Goal: Task Accomplishment & Management: Manage account settings

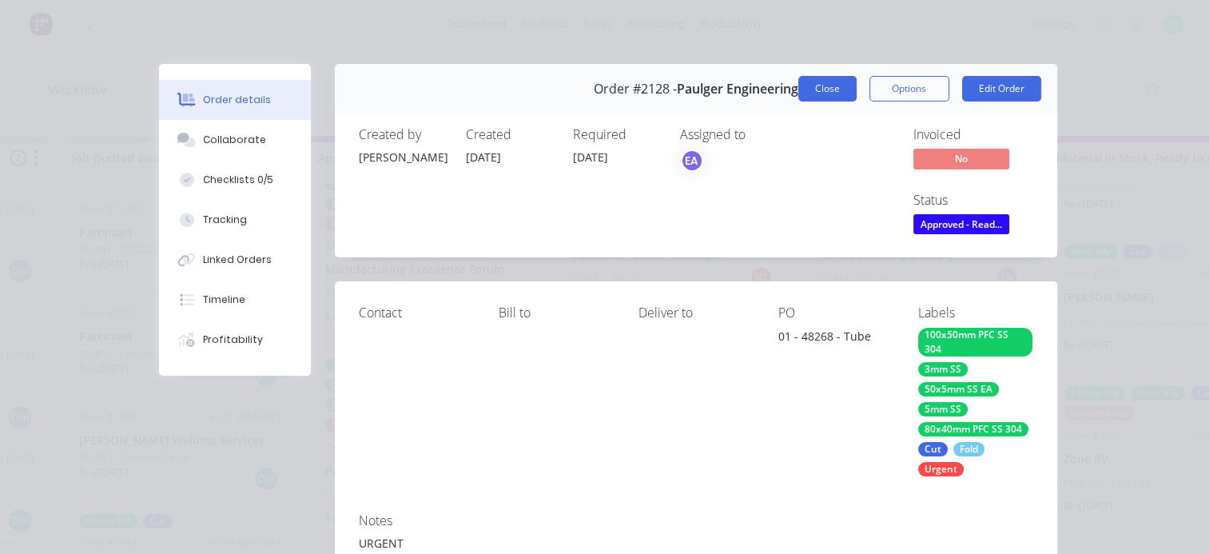
click at [798, 89] on button "Close" at bounding box center [827, 89] width 58 height 26
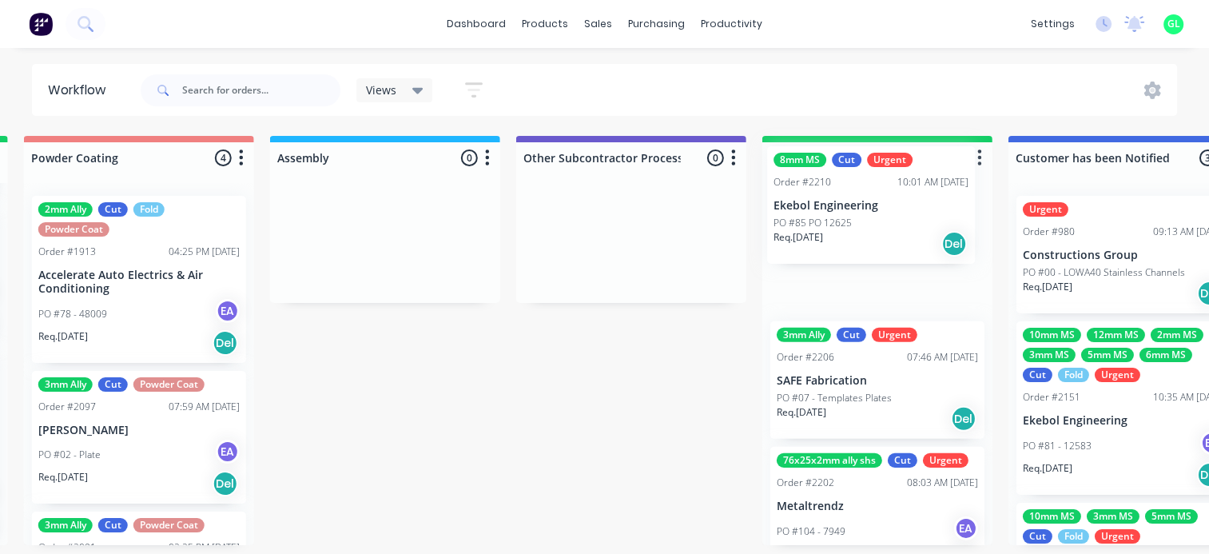
drag, startPoint x: 478, startPoint y: 371, endPoint x: 832, endPoint y: 235, distance: 379.3
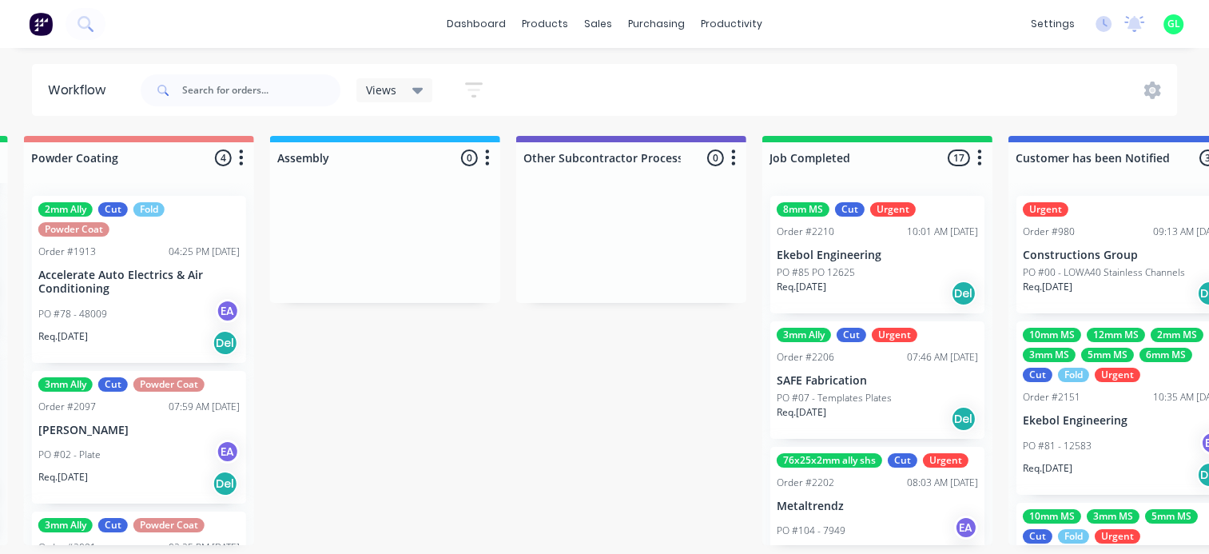
scroll to position [236, 0]
click at [831, 265] on p "PO #85 PO 12625" at bounding box center [815, 272] width 78 height 14
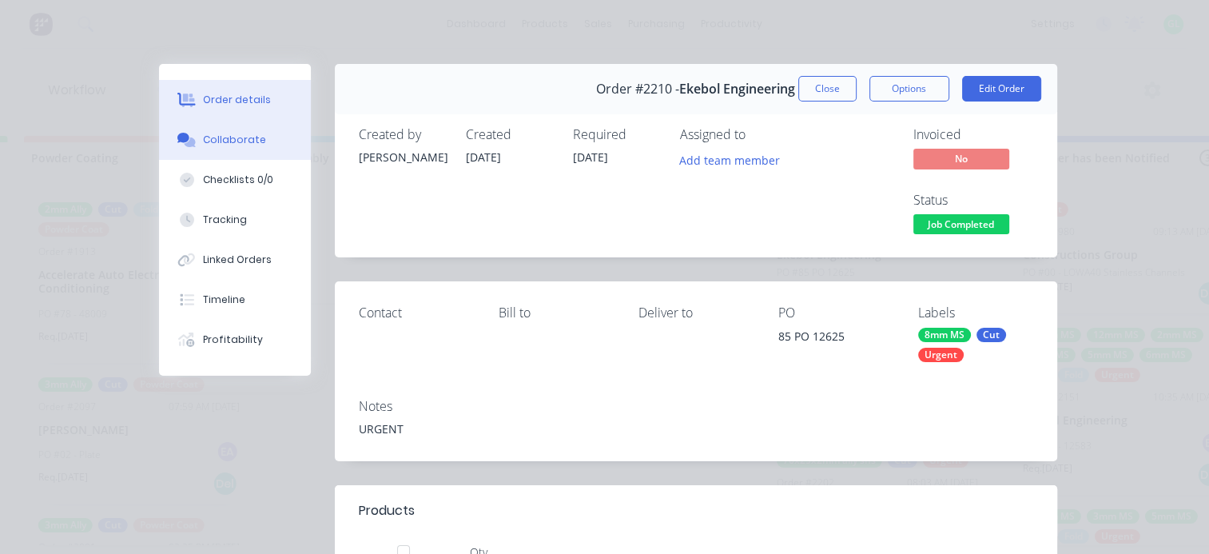
click at [244, 153] on button "Collaborate" at bounding box center [235, 140] width 152 height 40
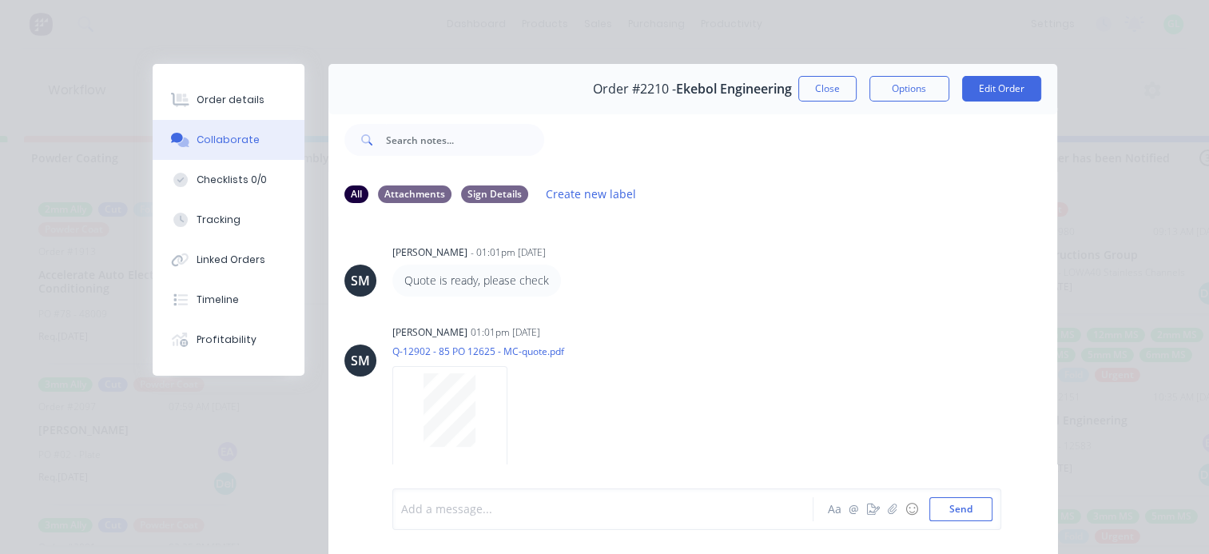
click at [458, 502] on div at bounding box center [607, 509] width 411 height 17
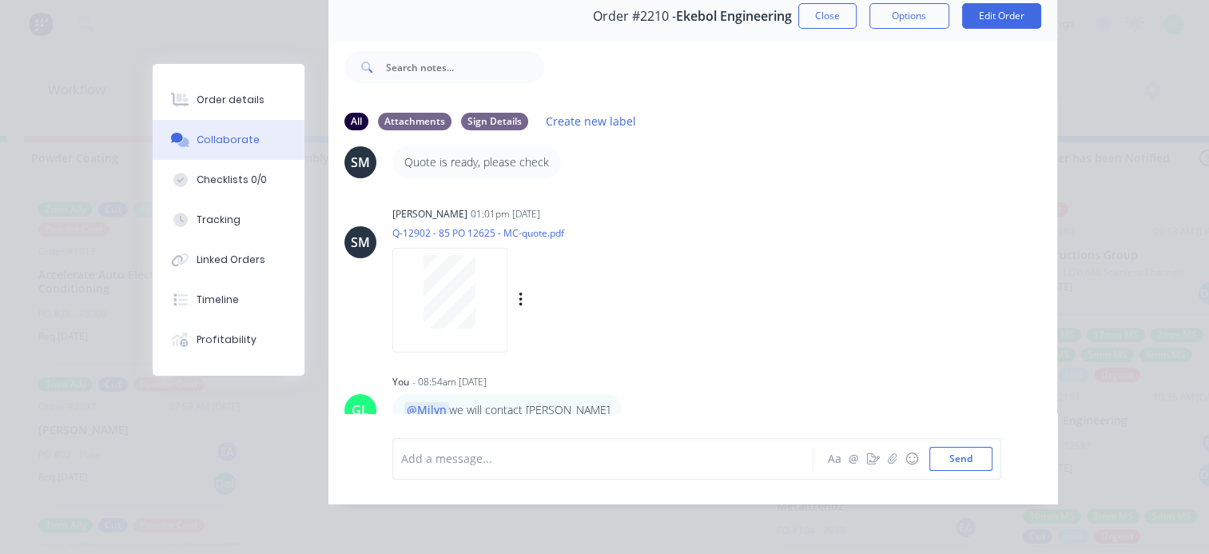
scroll to position [3, 4439]
click at [824, 17] on button "Close" at bounding box center [827, 16] width 58 height 26
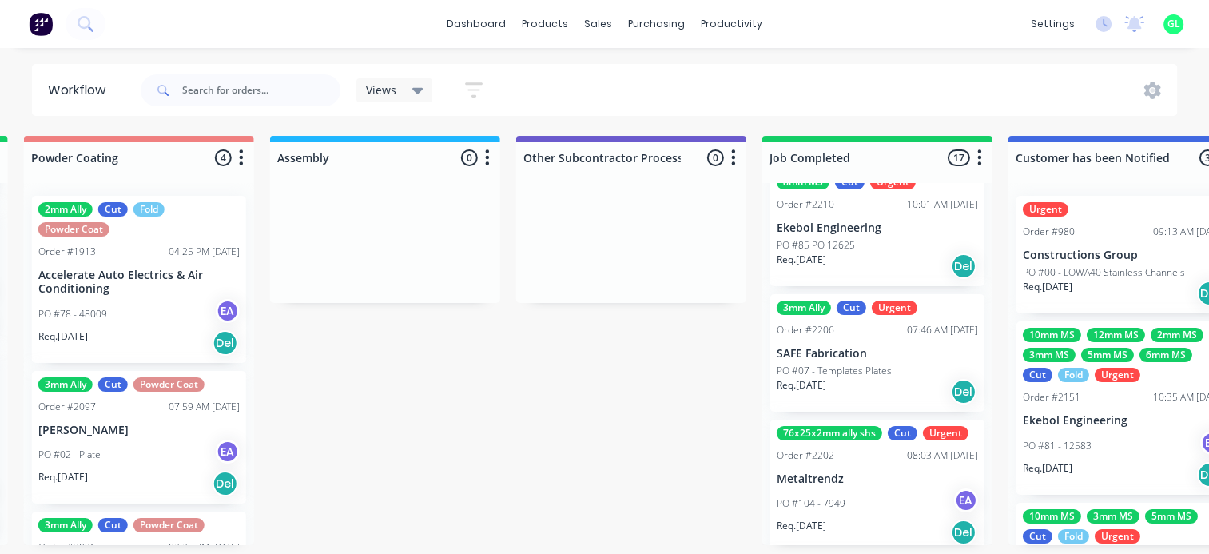
scroll to position [0, 0]
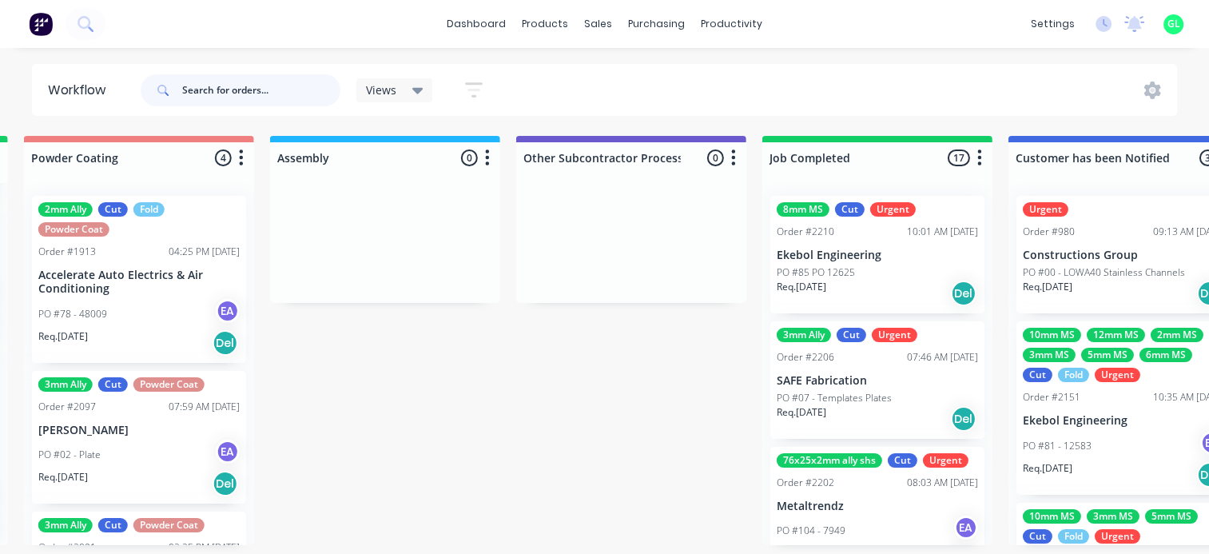
click at [242, 99] on input "text" at bounding box center [261, 90] width 158 height 32
type input "maker"
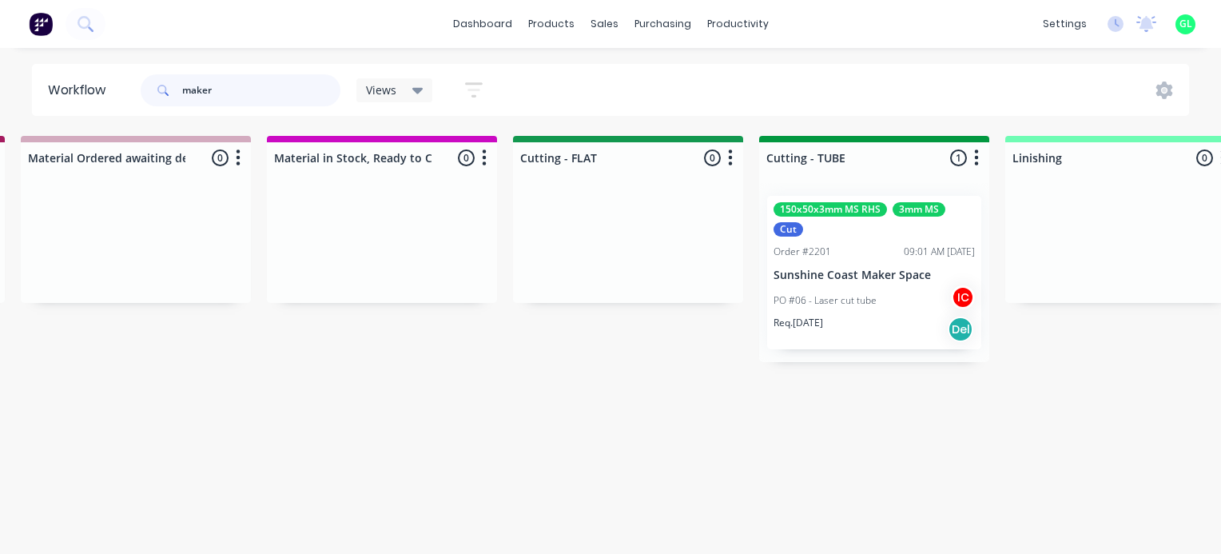
scroll to position [0, 2476]
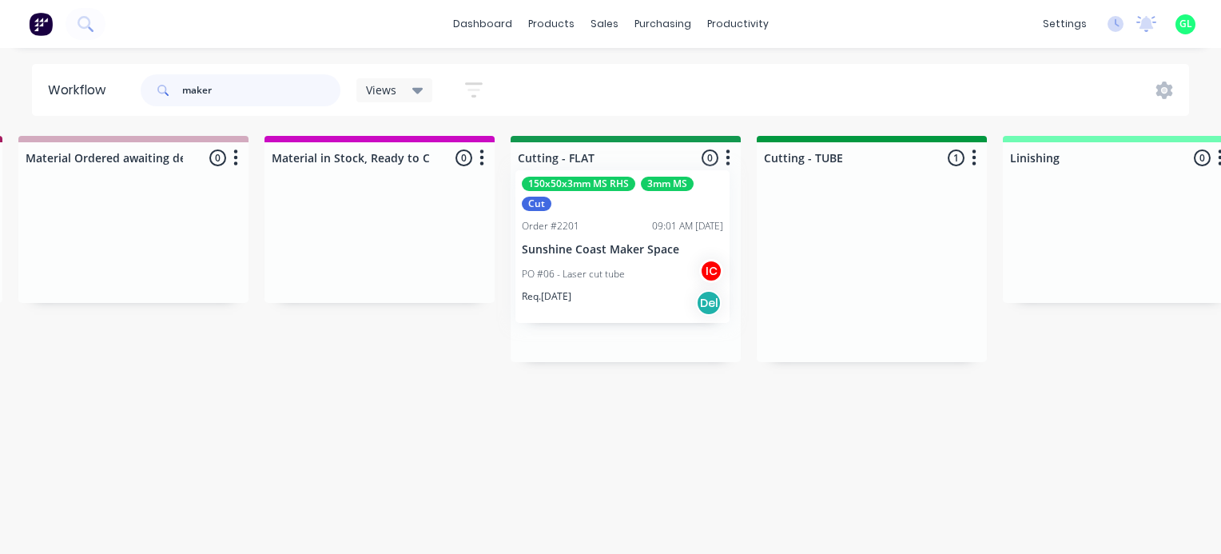
drag, startPoint x: 856, startPoint y: 311, endPoint x: 566, endPoint y: 281, distance: 292.3
click at [566, 281] on div "Submitted 0 Status colour #273444 hex #273444 Save Cancel Summaries Total order…" at bounding box center [697, 249] width 6371 height 226
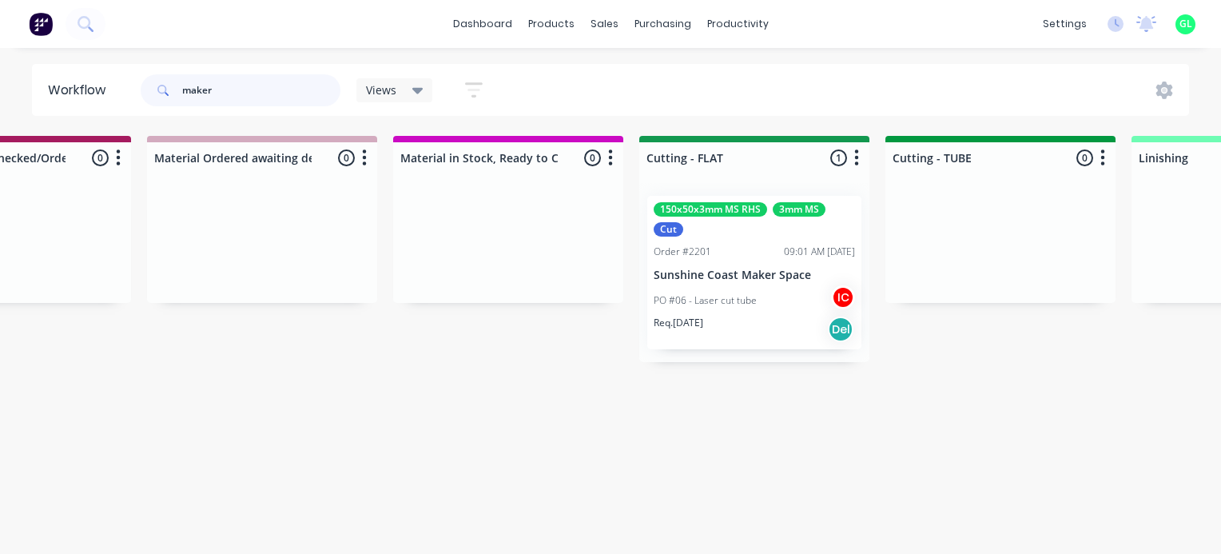
scroll to position [0, 881]
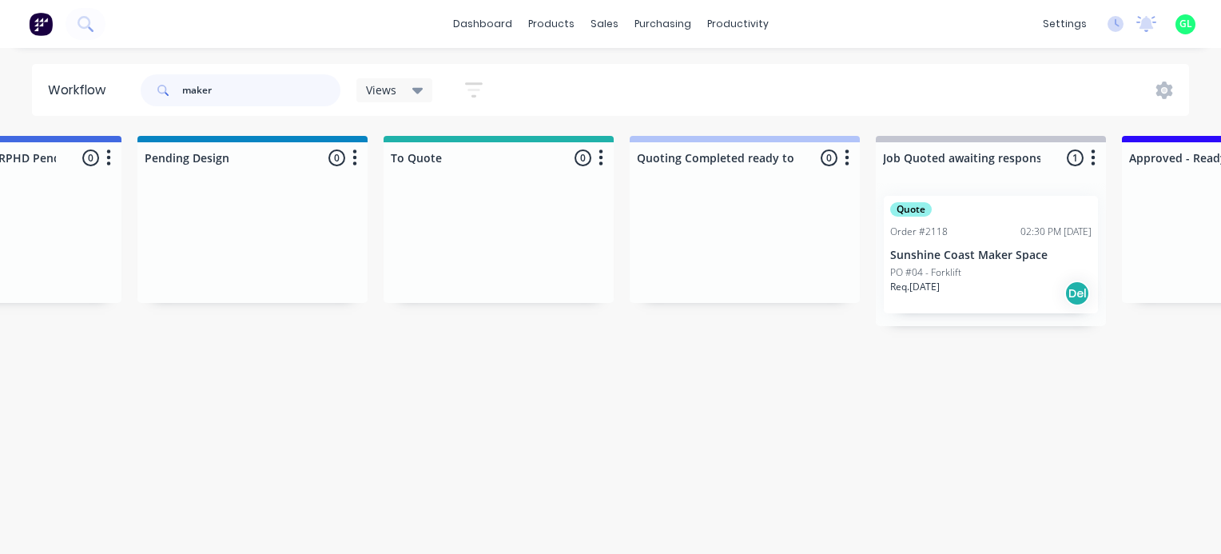
click at [208, 86] on input "maker" at bounding box center [261, 90] width 158 height 32
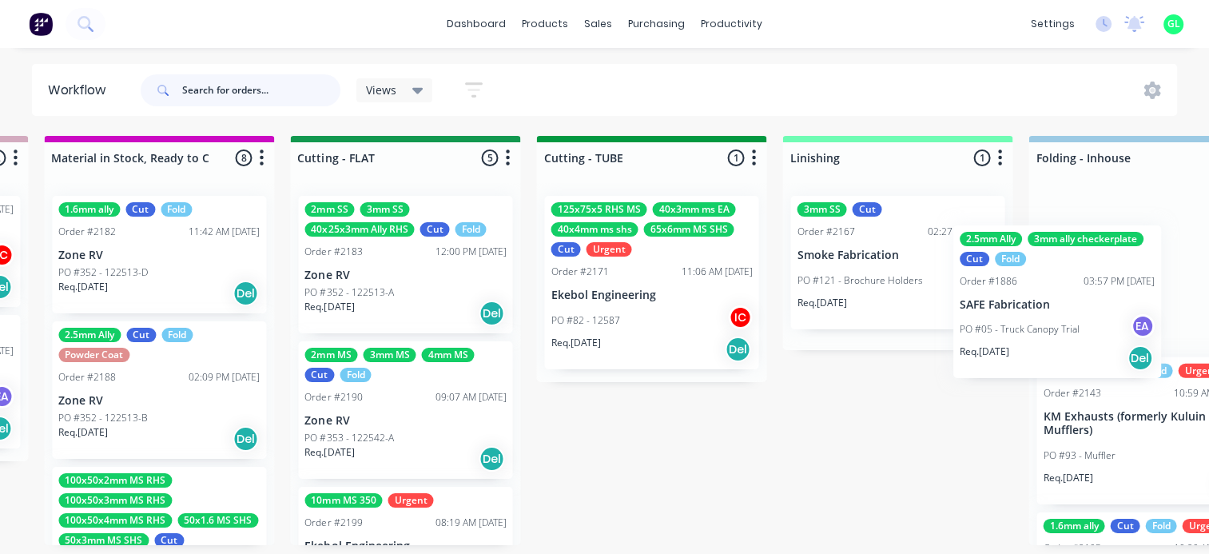
scroll to position [0, 2717]
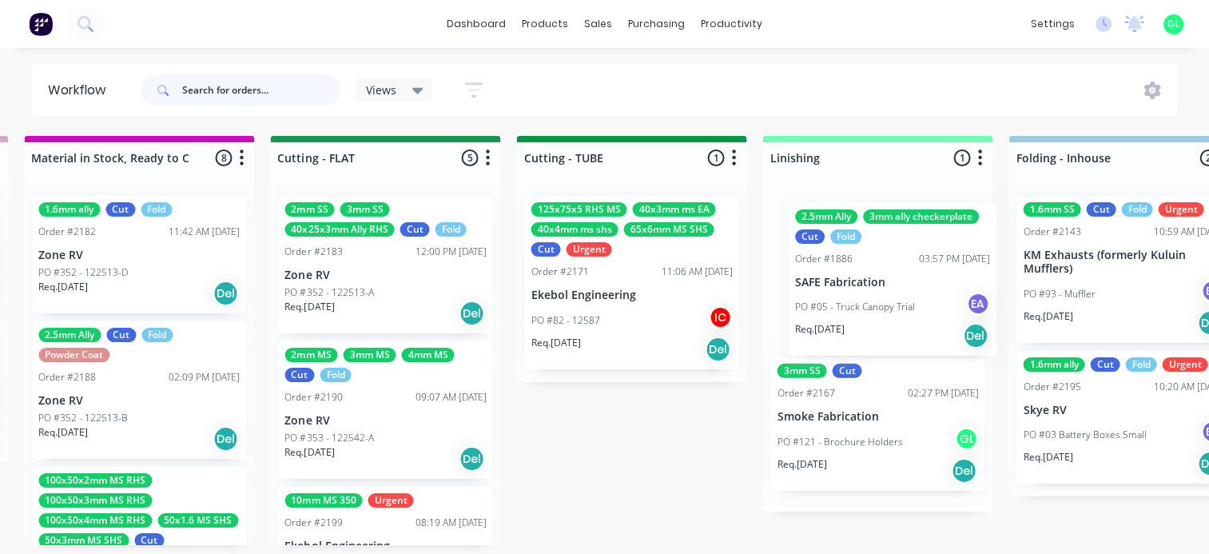
drag, startPoint x: 487, startPoint y: 269, endPoint x: 860, endPoint y: 272, distance: 372.3
click at [860, 272] on div "Submitted 14 Status colour #273444 hex #273444 Save Cancel Summaries Total orde…" at bounding box center [456, 340] width 6371 height 409
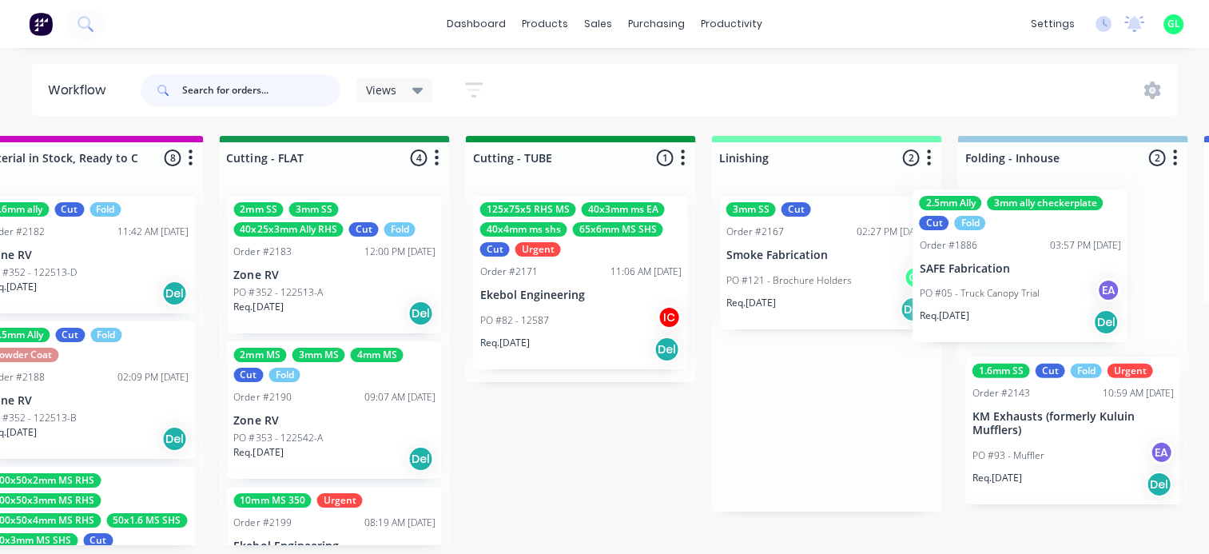
drag, startPoint x: 999, startPoint y: 262, endPoint x: 1042, endPoint y: 262, distance: 42.3
click at [1042, 262] on div "Submitted 14 Status colour #273444 hex #273444 Save Cancel Summaries Total orde…" at bounding box center [405, 340] width 6371 height 409
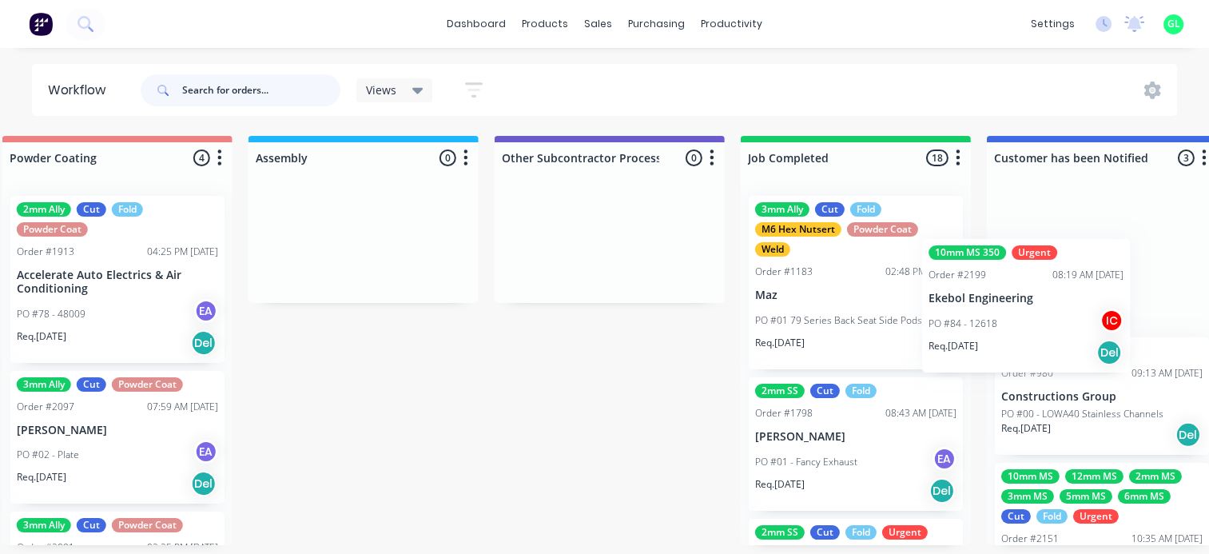
scroll to position [0, 4505]
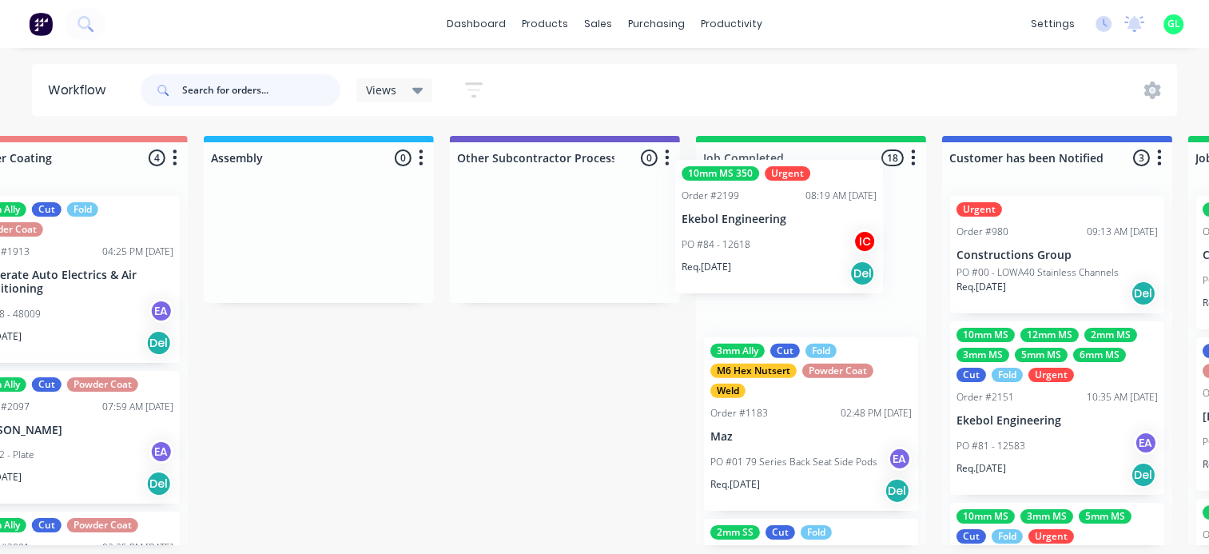
drag, startPoint x: 219, startPoint y: 333, endPoint x: 726, endPoint y: 244, distance: 515.0
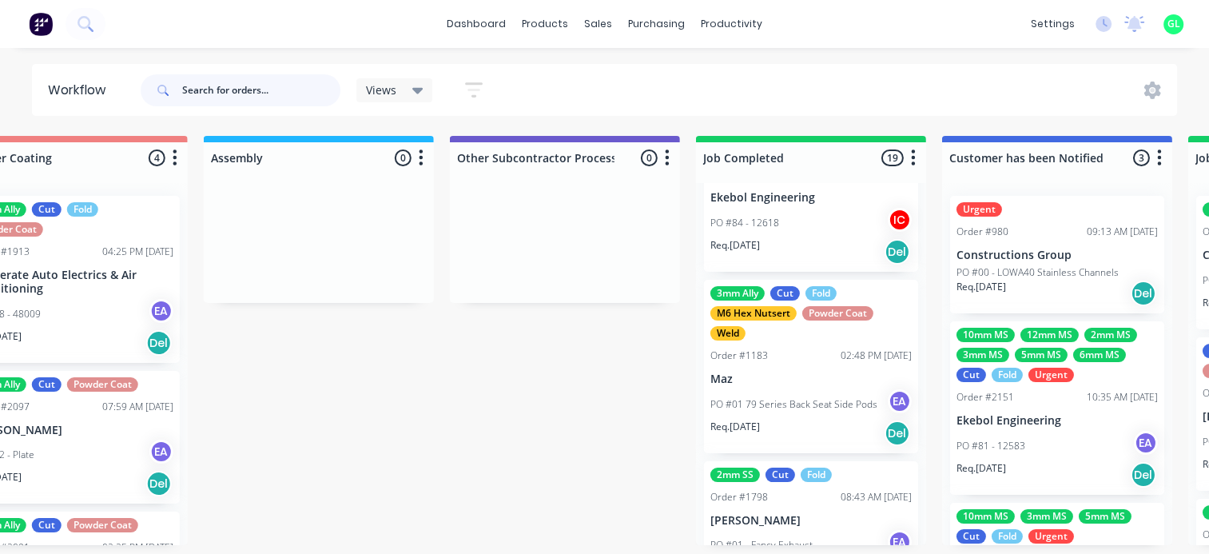
scroll to position [0, 0]
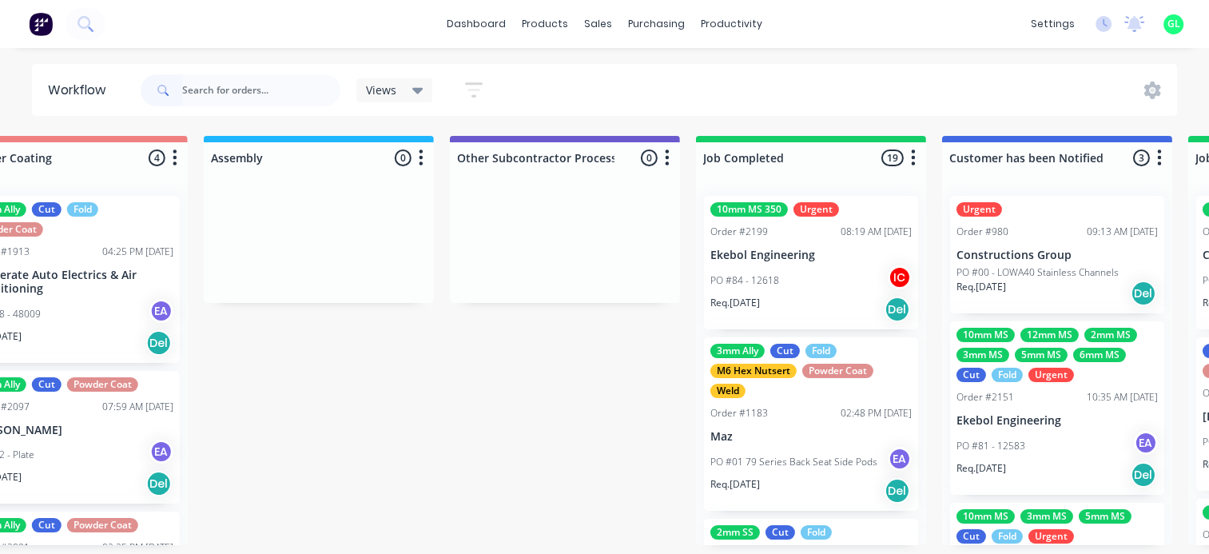
click at [748, 300] on p "Req. [DATE]" at bounding box center [735, 303] width 50 height 14
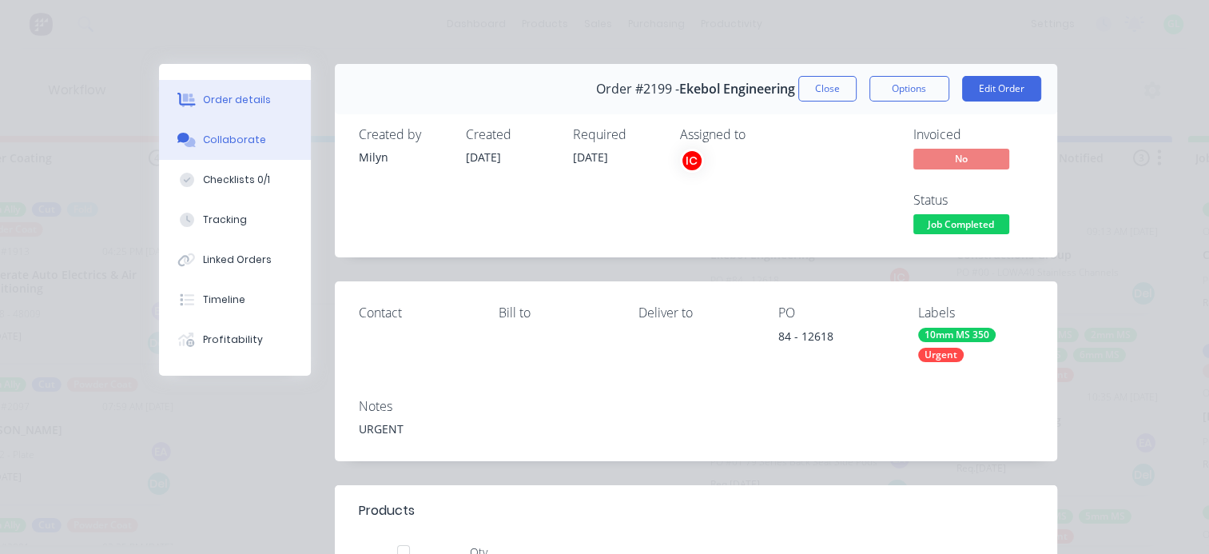
click at [179, 128] on button "Collaborate" at bounding box center [235, 140] width 152 height 40
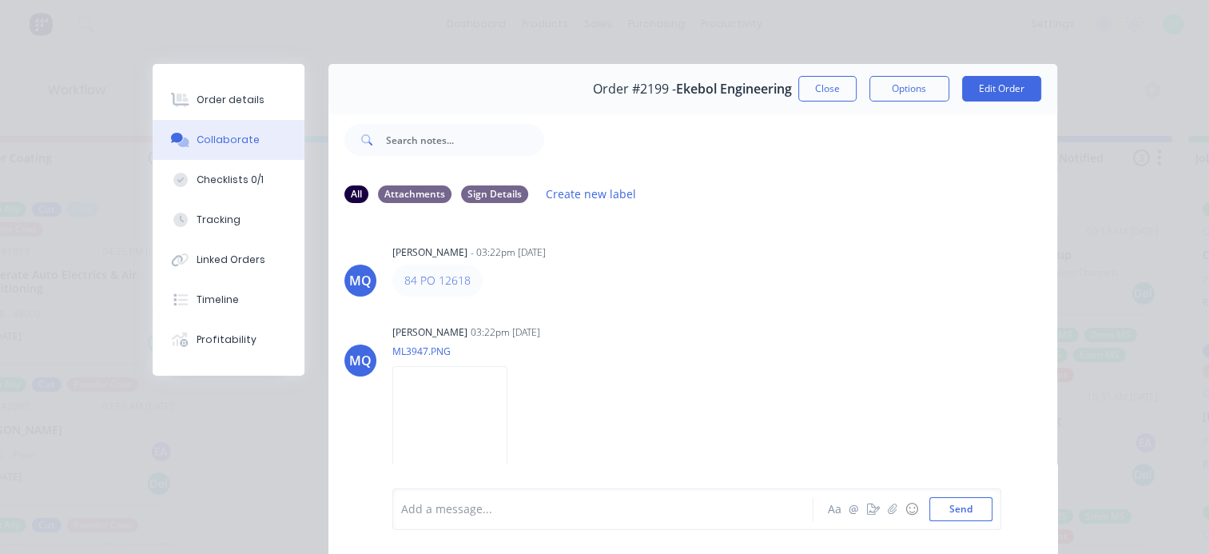
click at [505, 498] on div "Add a message..." at bounding box center [606, 509] width 411 height 24
click at [243, 102] on div "Order details" at bounding box center [231, 100] width 68 height 14
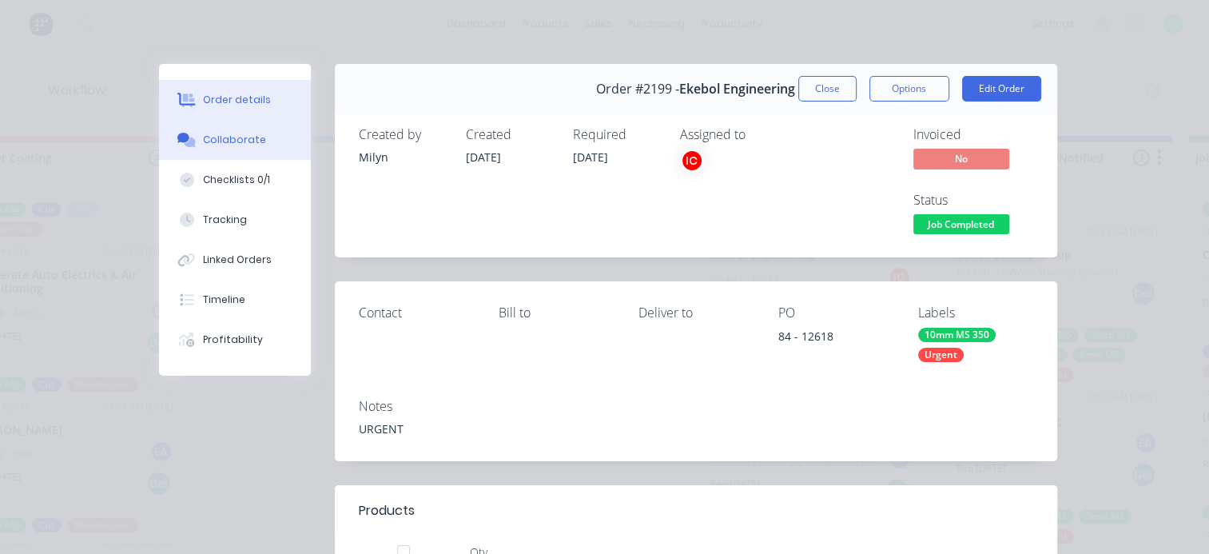
click at [208, 153] on button "Collaborate" at bounding box center [235, 140] width 152 height 40
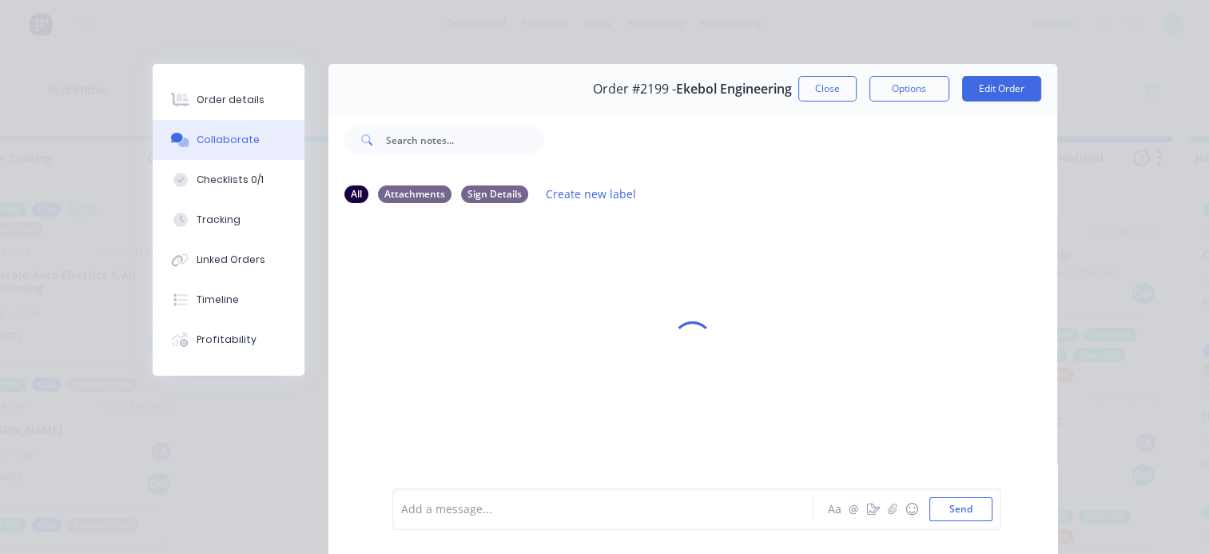
click at [525, 510] on div at bounding box center [607, 509] width 411 height 17
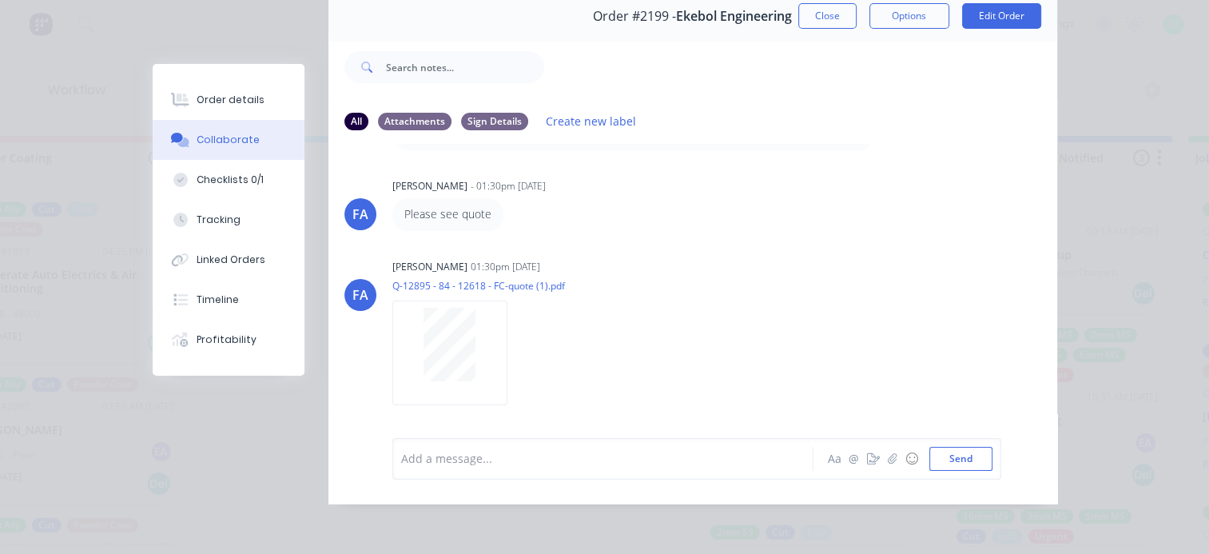
scroll to position [310, 0]
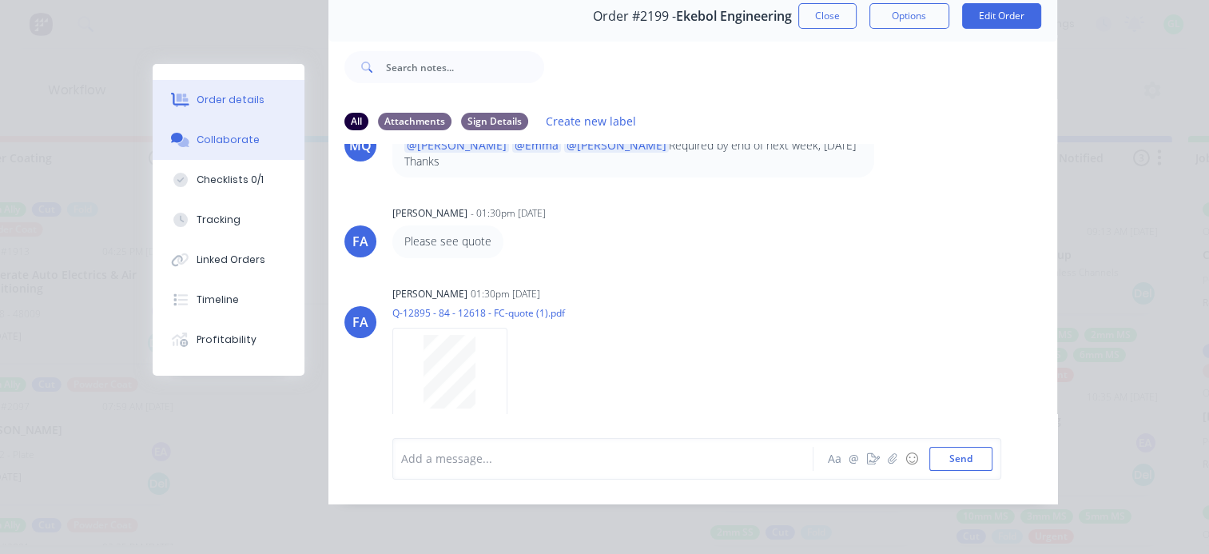
click at [253, 99] on button "Order details" at bounding box center [229, 100] width 152 height 40
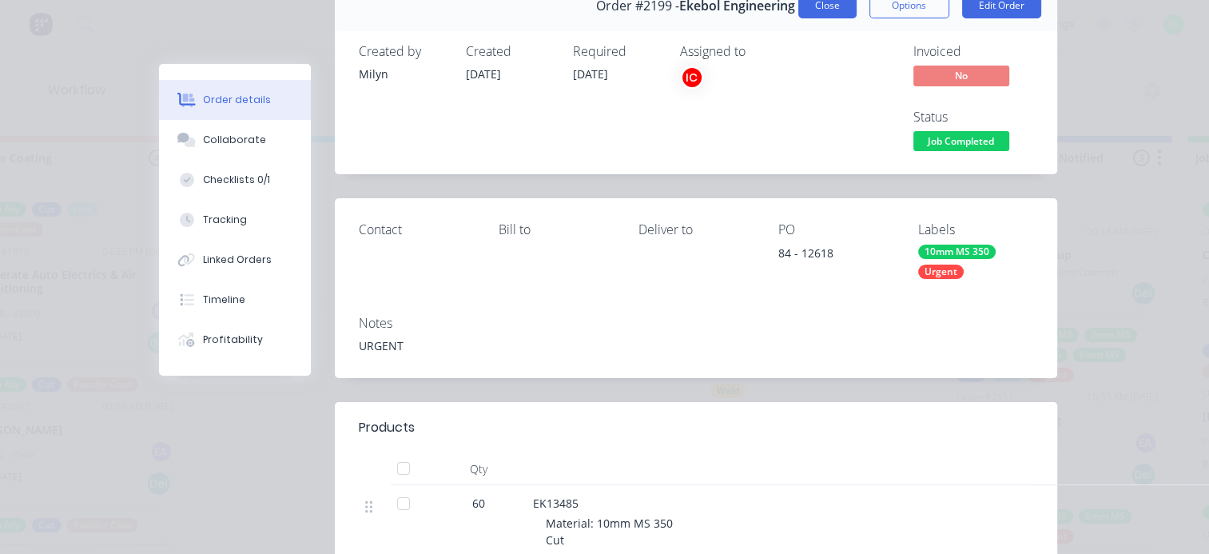
click at [833, 4] on button "Close" at bounding box center [827, 6] width 58 height 26
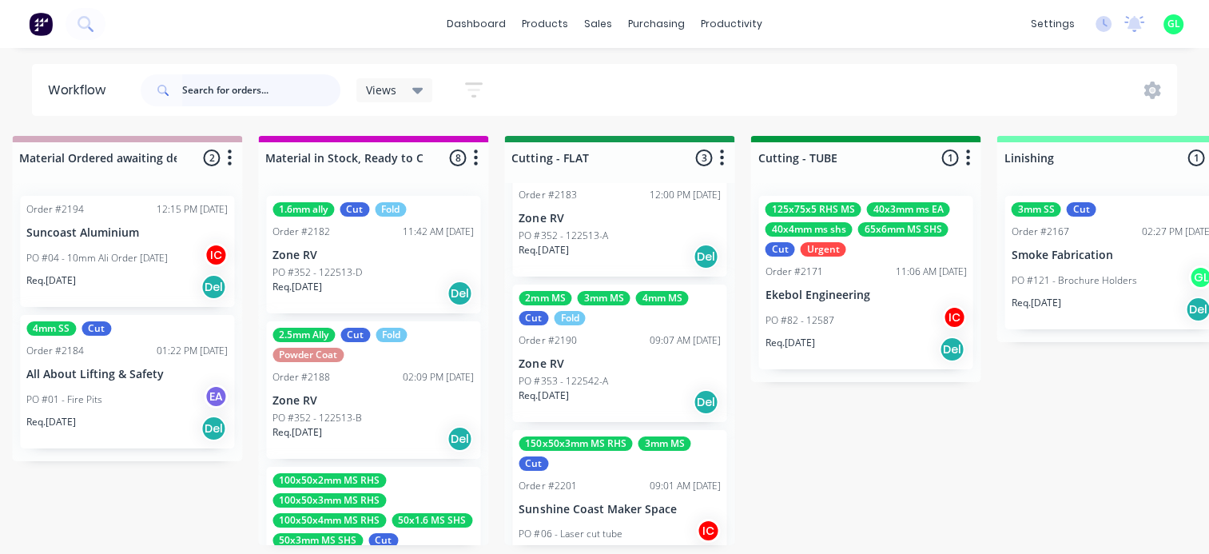
scroll to position [0, 0]
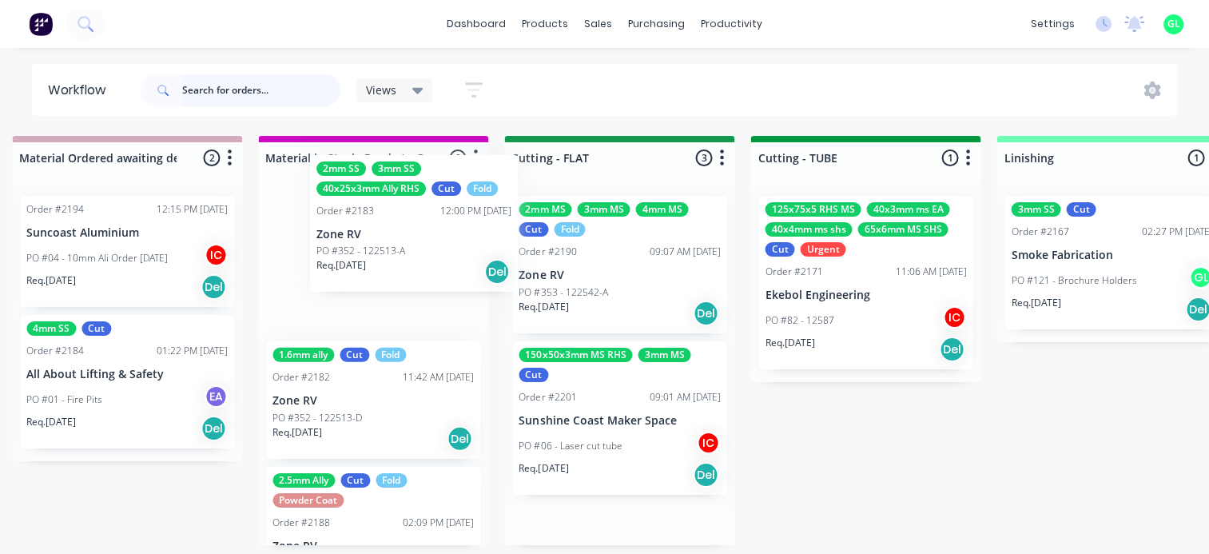
drag, startPoint x: 558, startPoint y: 283, endPoint x: 400, endPoint y: 255, distance: 159.8
click at [400, 255] on div "Submitted 14 Status colour #273444 hex #273444 Save Cancel Summaries Total orde…" at bounding box center [690, 340] width 6371 height 409
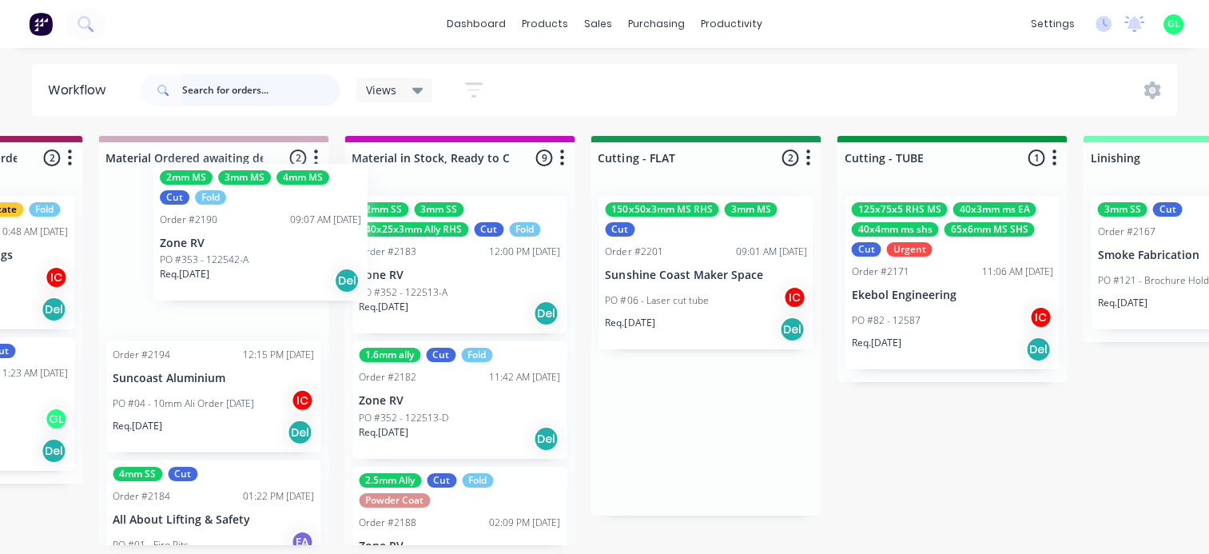
drag, startPoint x: 554, startPoint y: 268, endPoint x: 244, endPoint y: 252, distance: 309.5
click at [244, 252] on div "Submitted 14 Status colour #273444 hex #273444 Save Cancel Summaries Total orde…" at bounding box center [777, 340] width 6371 height 409
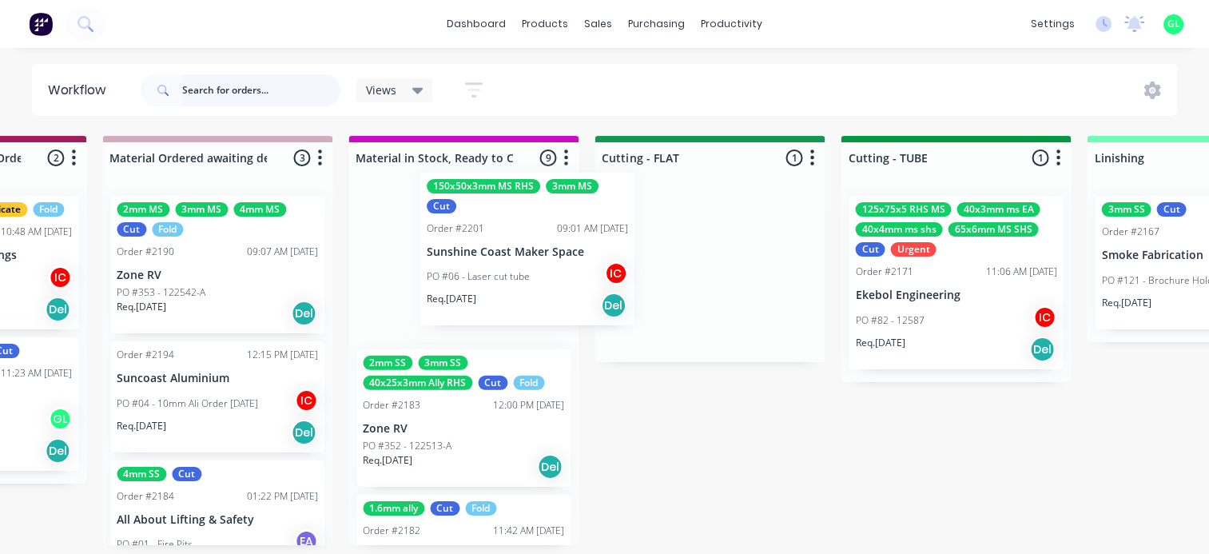
drag, startPoint x: 718, startPoint y: 316, endPoint x: 525, endPoint y: 291, distance: 194.9
click at [525, 291] on div "Submitted 14 Status colour #273444 hex #273444 Save Cancel Summaries Total orde…" at bounding box center [781, 340] width 6371 height 409
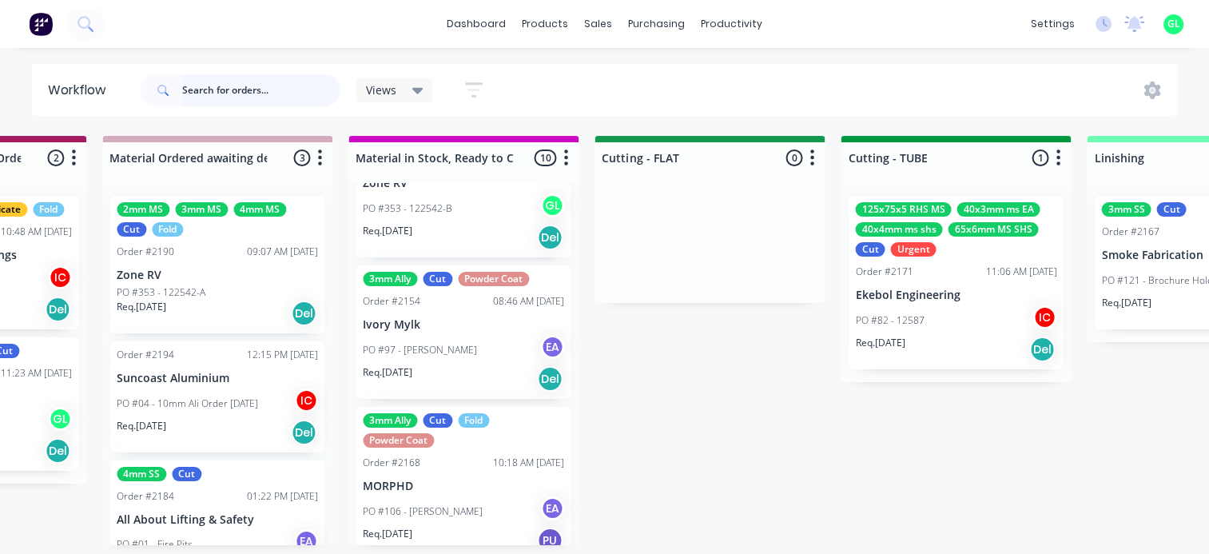
scroll to position [719, 0]
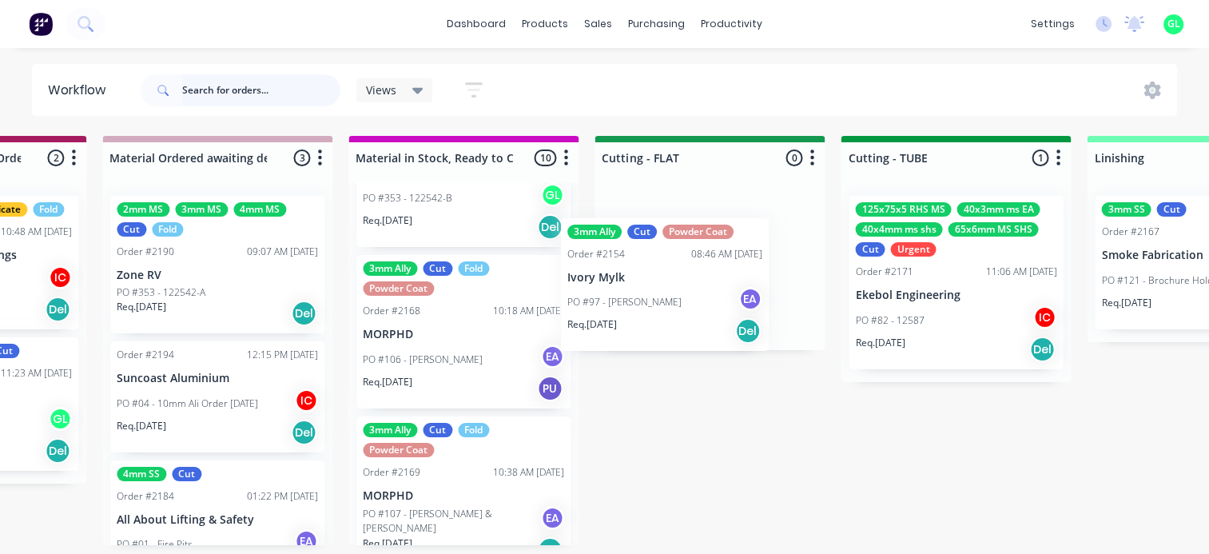
drag, startPoint x: 454, startPoint y: 361, endPoint x: 691, endPoint y: 275, distance: 252.5
click at [691, 275] on div "Submitted 14 Status colour #273444 hex #273444 Save Cancel Summaries Total orde…" at bounding box center [781, 340] width 6371 height 409
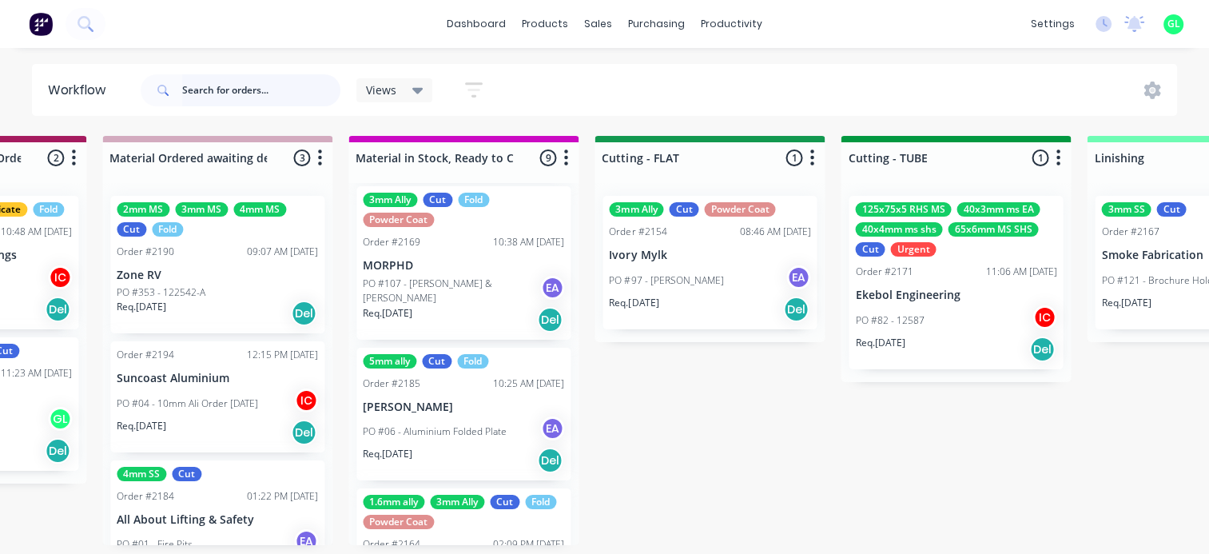
scroll to position [959, 0]
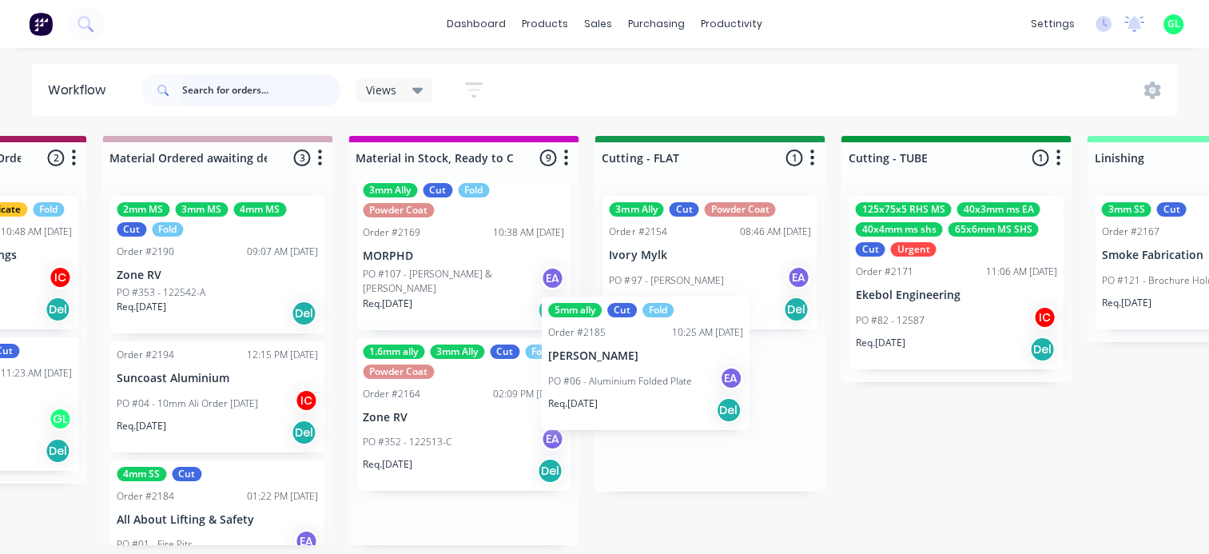
drag, startPoint x: 425, startPoint y: 435, endPoint x: 651, endPoint y: 368, distance: 235.6
click at [651, 368] on div "Submitted 14 Status colour #273444 hex #273444 Save Cancel Summaries Total orde…" at bounding box center [781, 340] width 6371 height 409
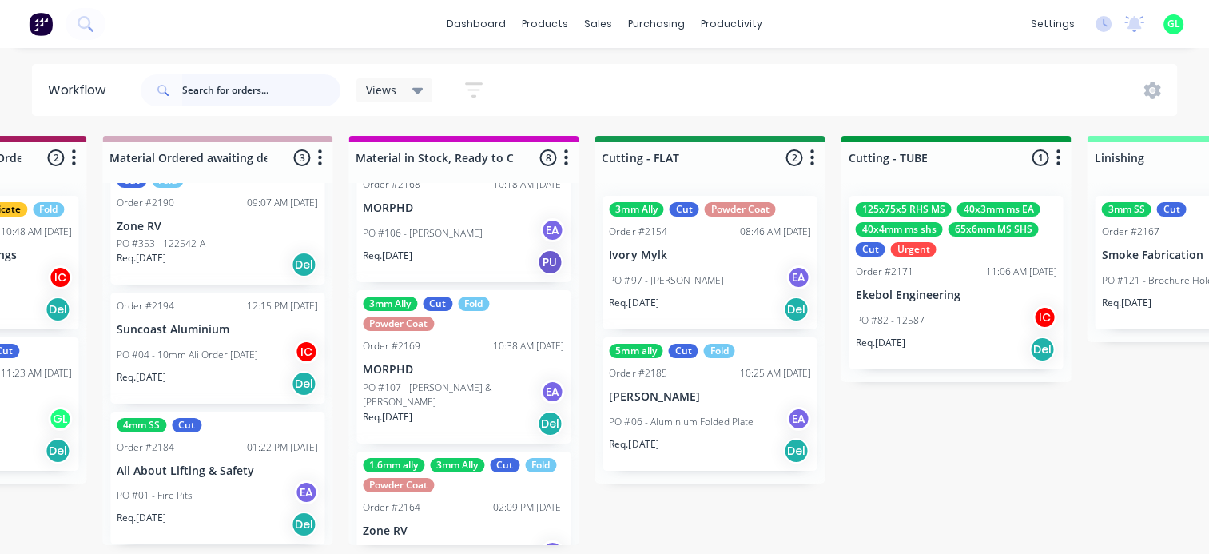
scroll to position [779, 0]
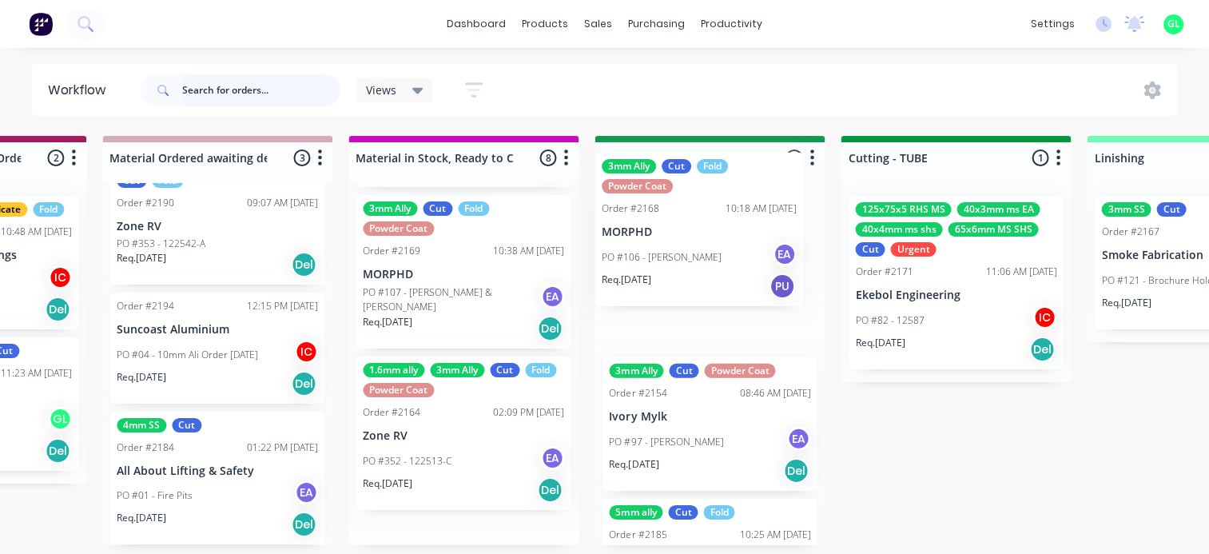
drag, startPoint x: 525, startPoint y: 274, endPoint x: 506, endPoint y: 312, distance: 42.9
click at [693, 282] on div "Submitted 14 Status colour #273444 hex #273444 Save Cancel Summaries Total orde…" at bounding box center [781, 340] width 6371 height 409
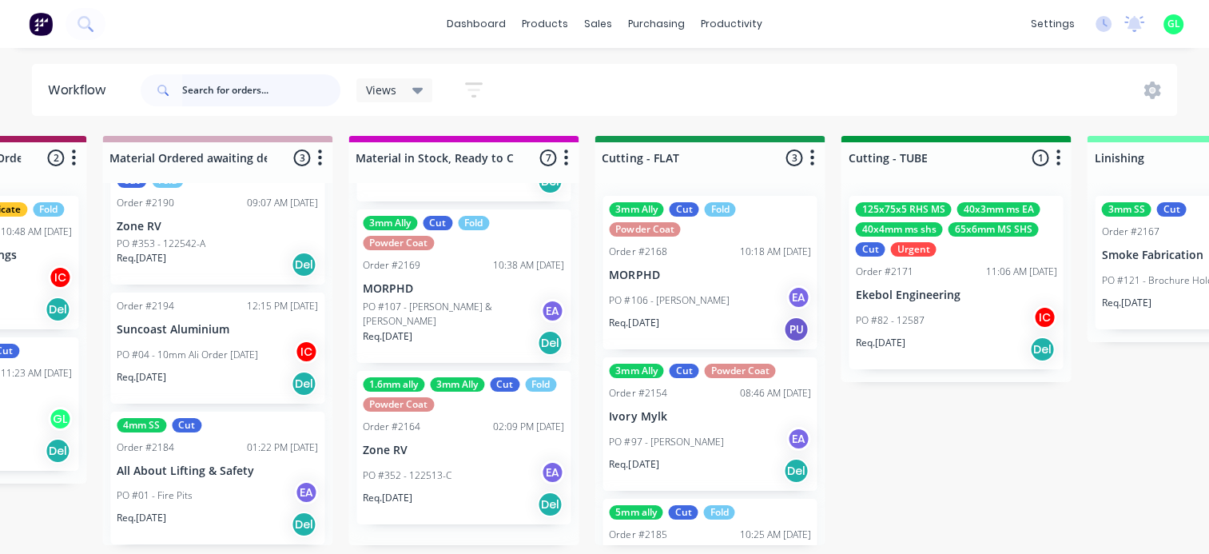
scroll to position [764, 0]
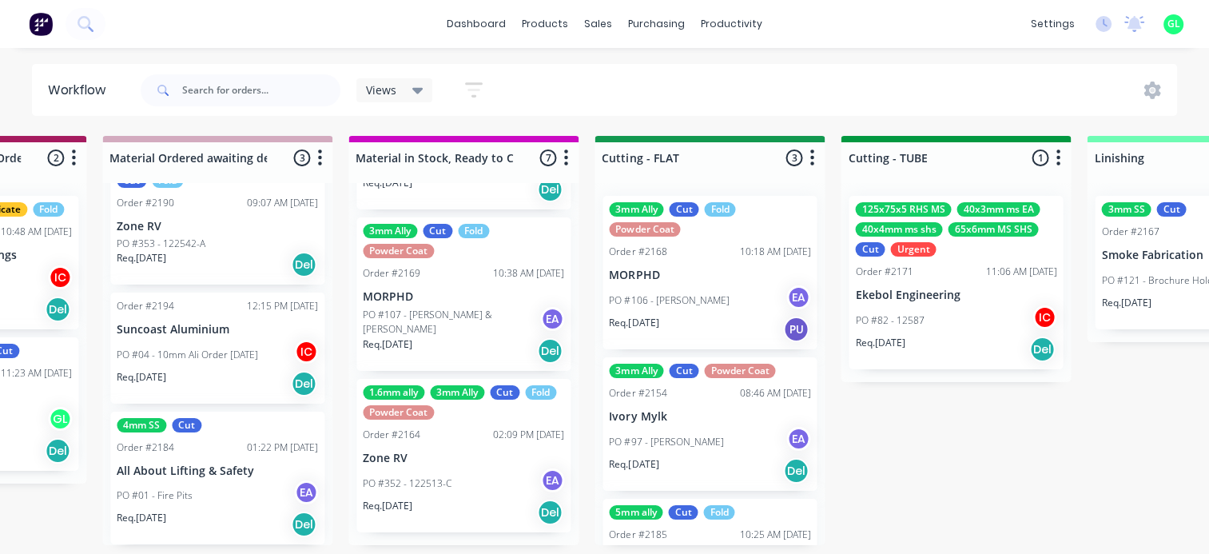
click at [447, 326] on p "PO #107 - [PERSON_NAME] & [PERSON_NAME]" at bounding box center [451, 322] width 177 height 29
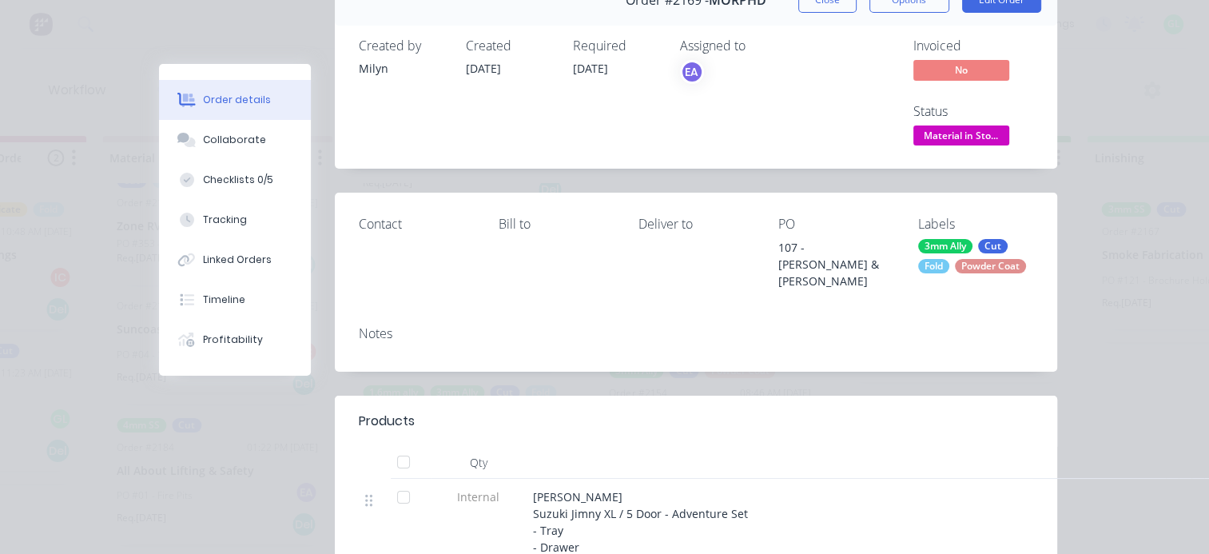
scroll to position [80, 0]
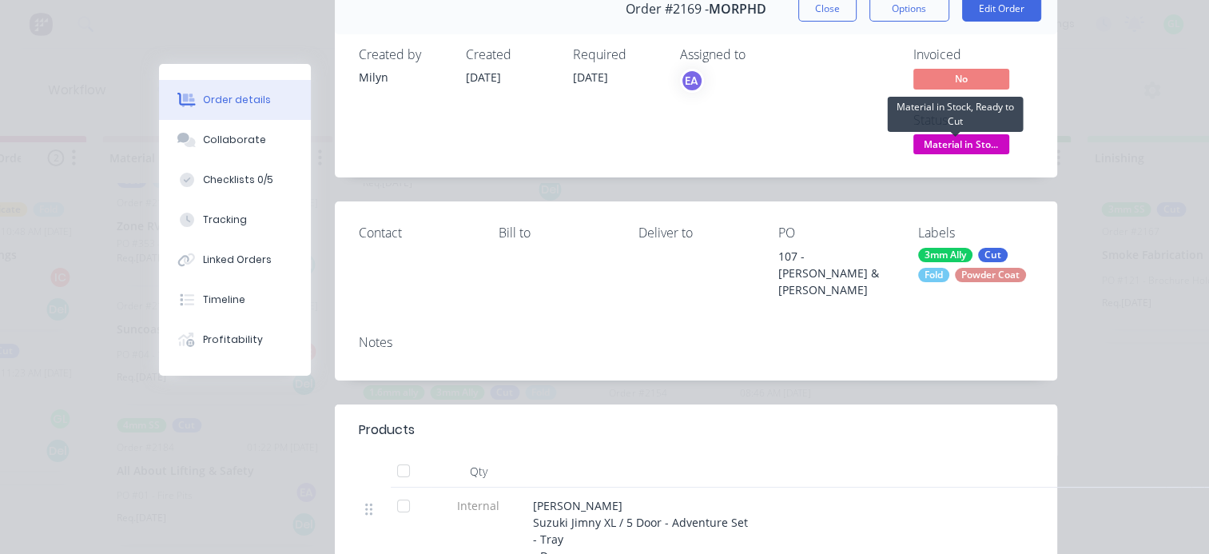
click at [934, 146] on span "Material in Sto..." at bounding box center [961, 144] width 96 height 20
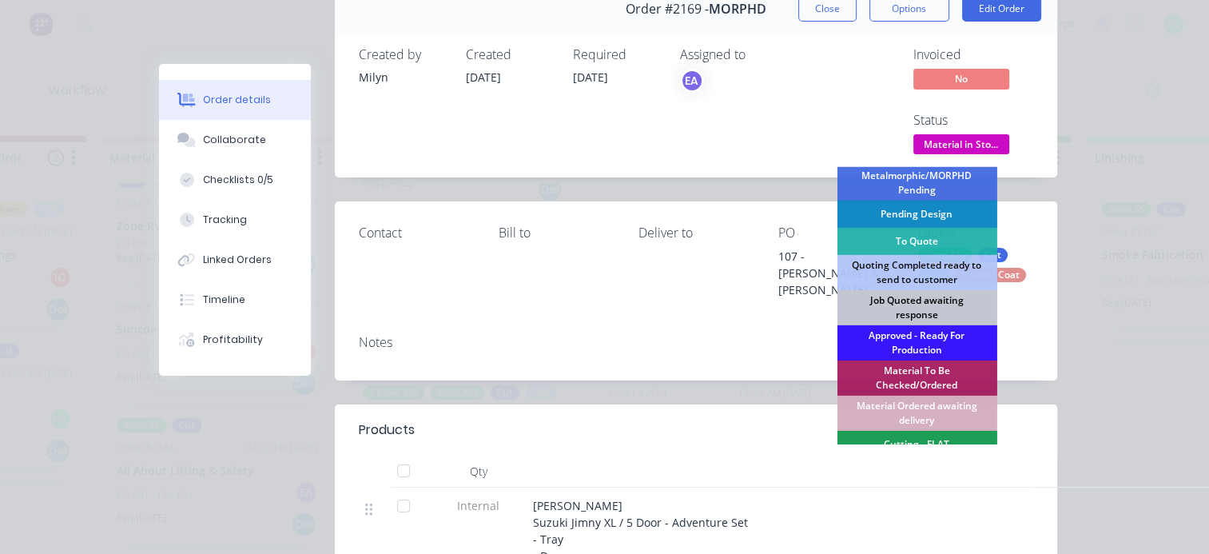
scroll to position [240, 0]
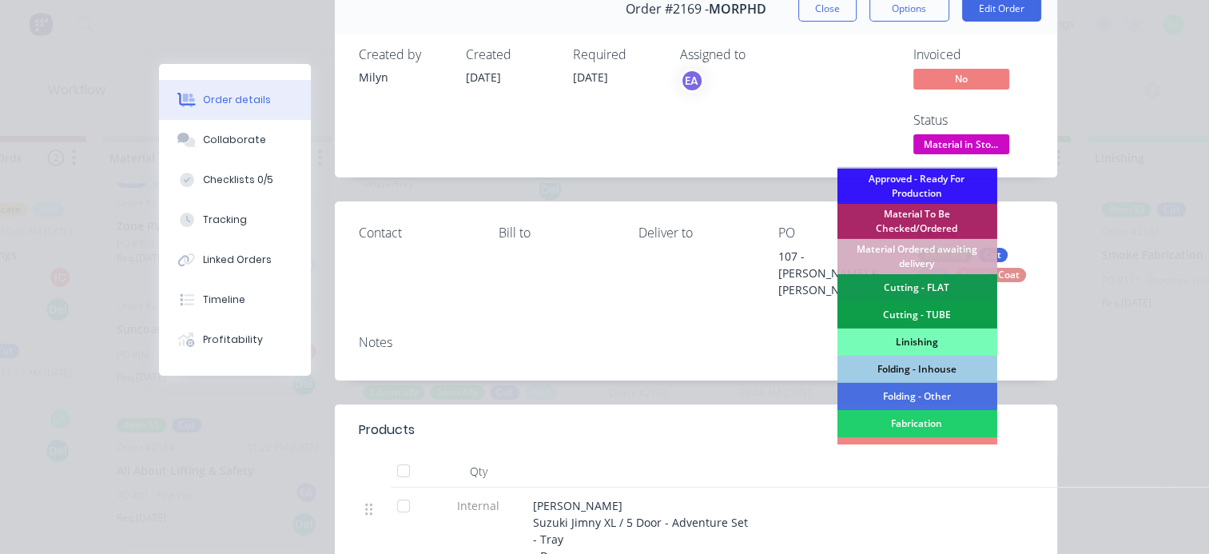
click at [895, 288] on div "Cutting - FLAT" at bounding box center [916, 287] width 160 height 27
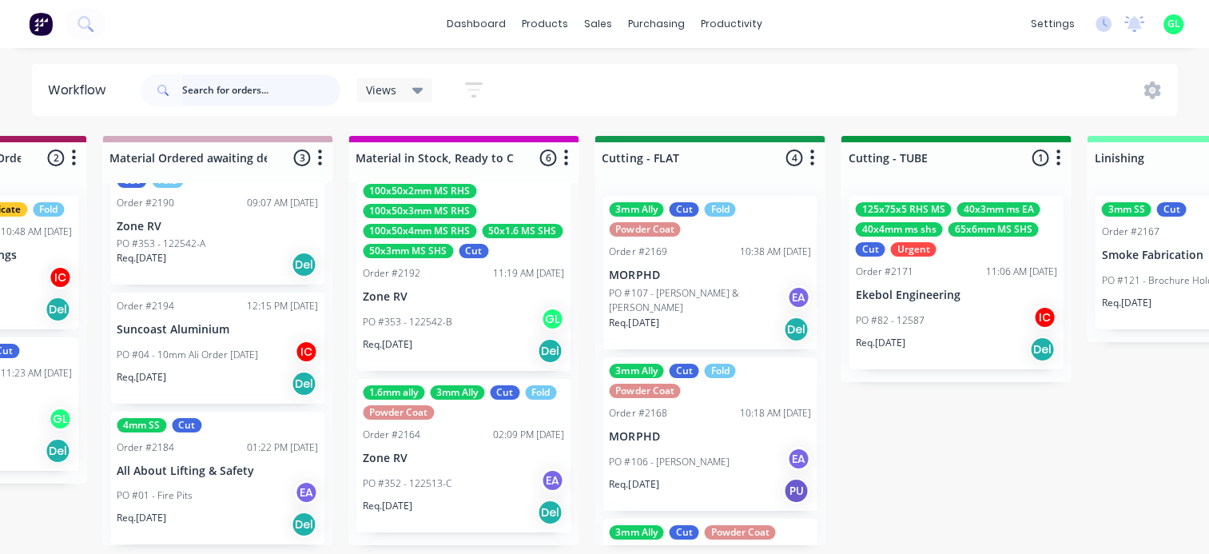
scroll to position [603, 0]
click at [701, 438] on p "MORPHD" at bounding box center [709, 437] width 201 height 14
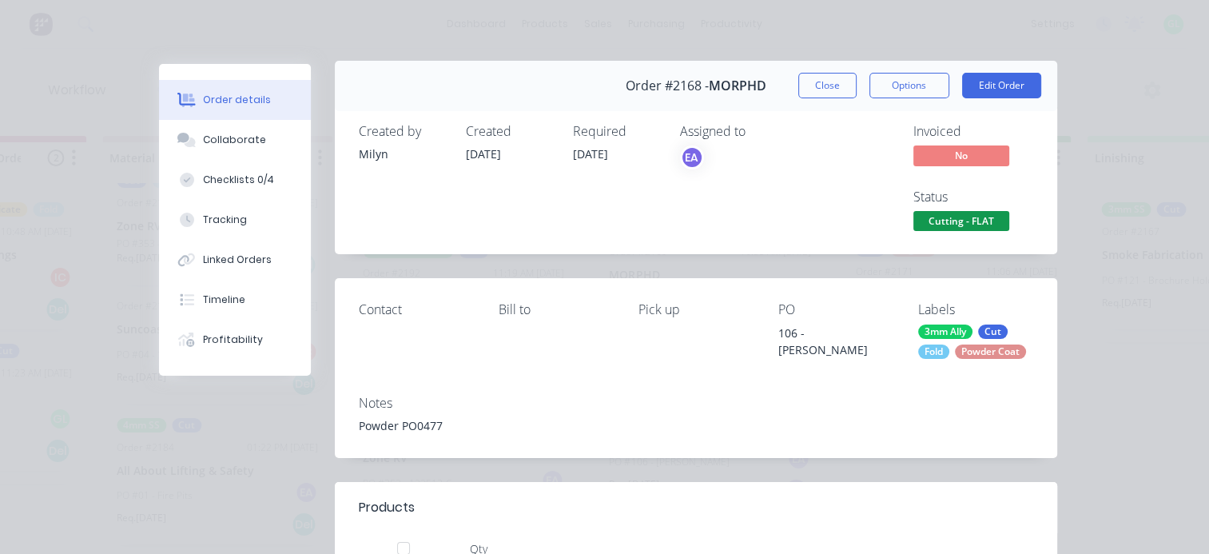
scroll to position [0, 0]
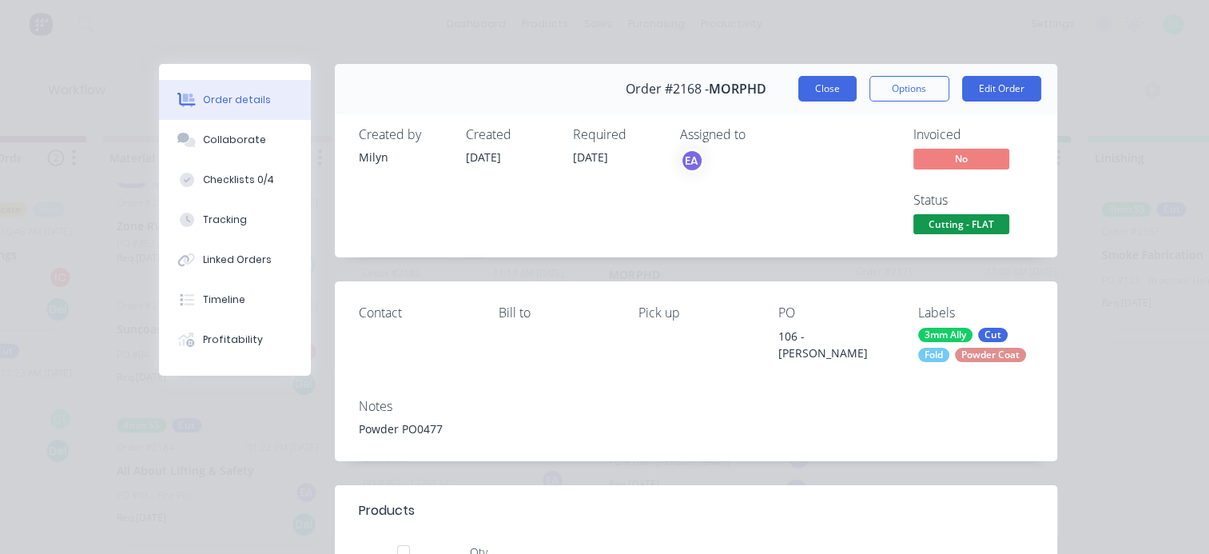
click at [805, 93] on button "Close" at bounding box center [827, 89] width 58 height 26
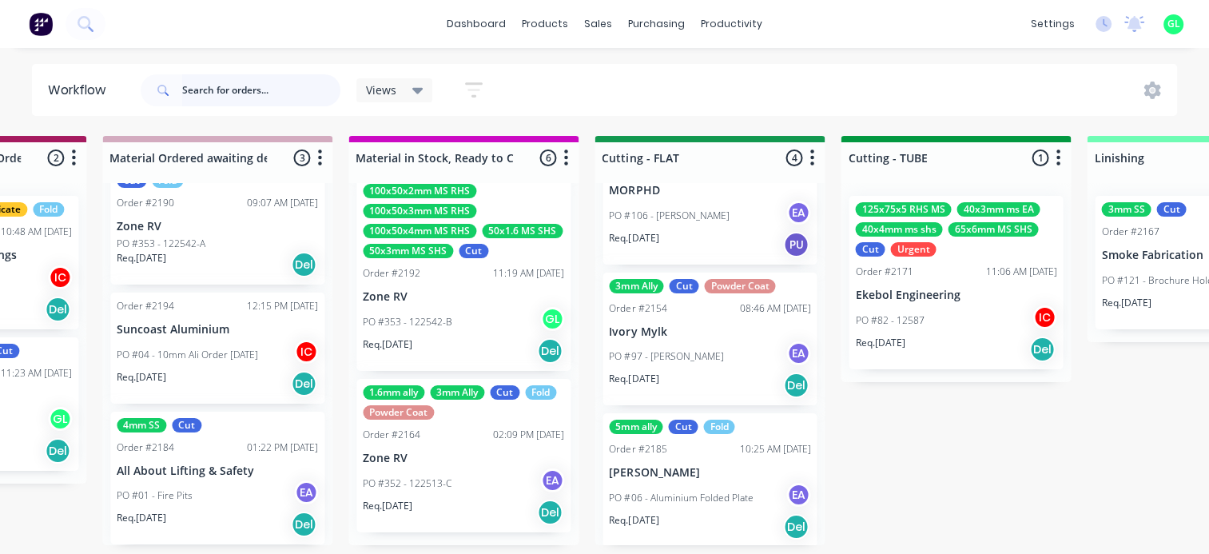
scroll to position [248, 0]
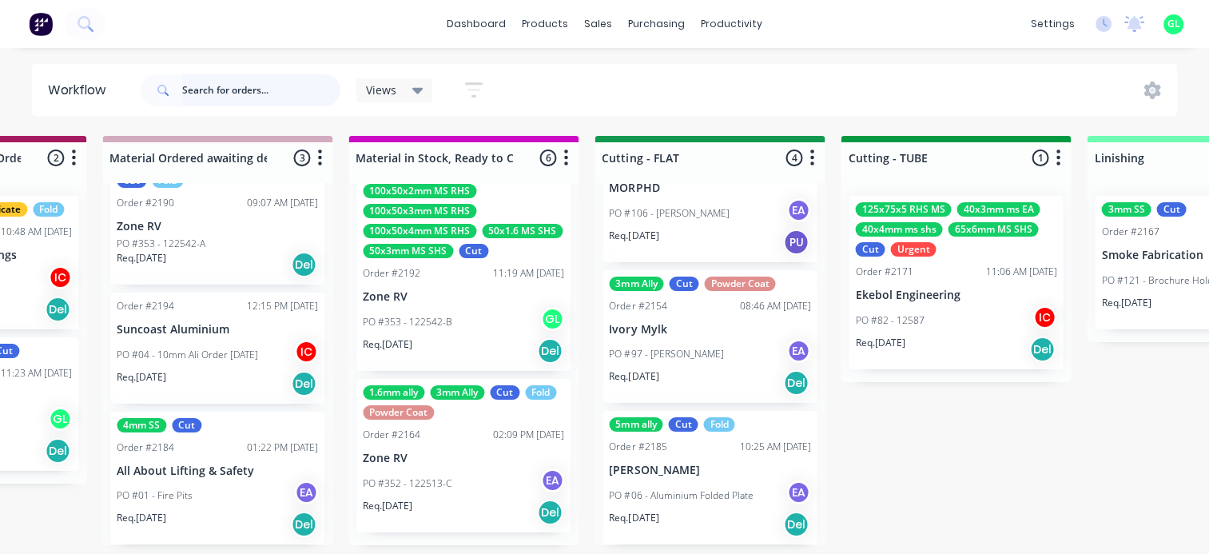
click at [279, 93] on input "text" at bounding box center [261, 90] width 158 height 32
type input "ivory"
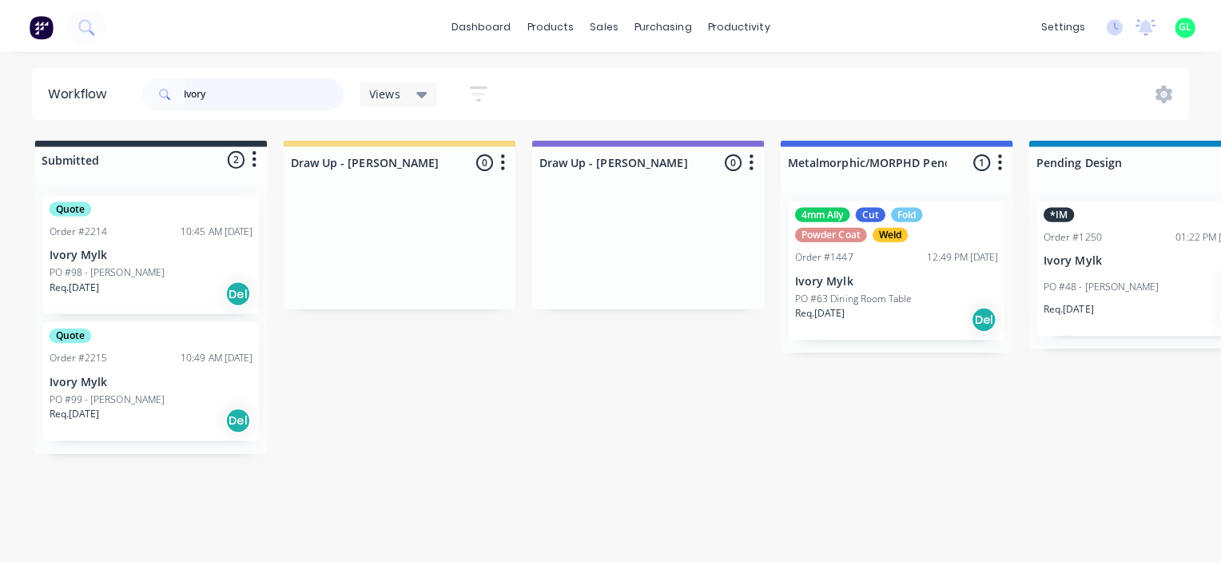
scroll to position [0, 0]
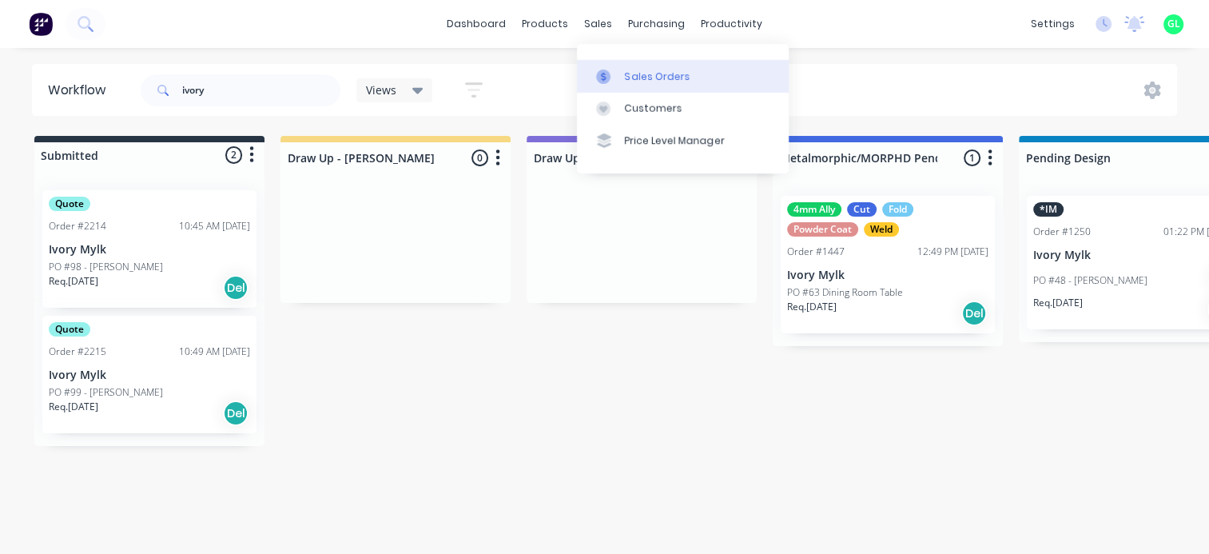
click at [615, 68] on link "Sales Orders" at bounding box center [683, 76] width 212 height 32
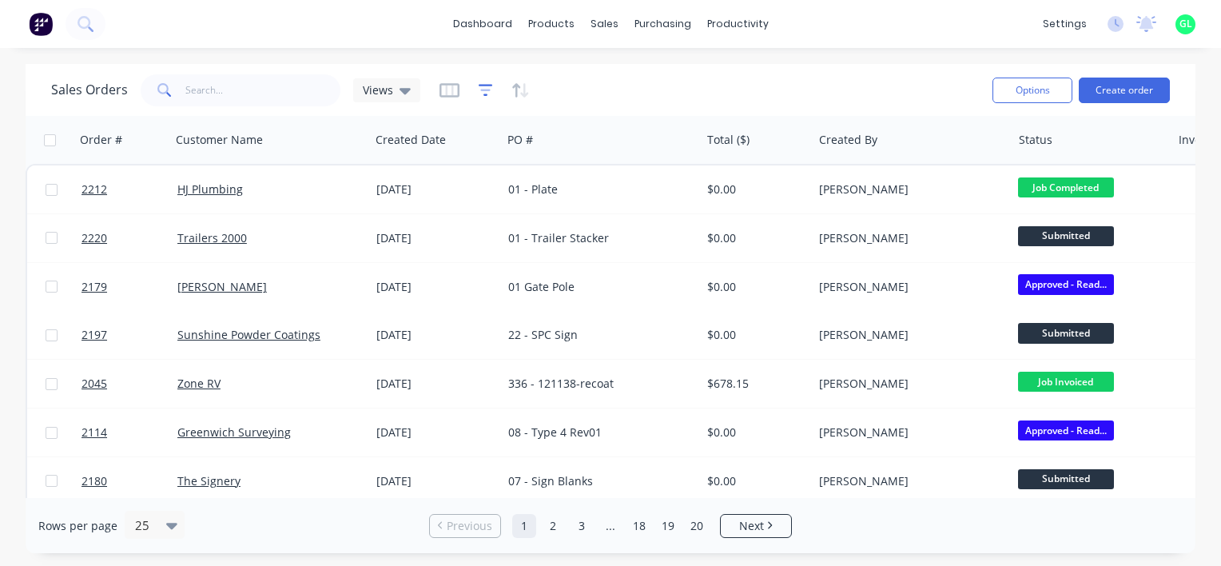
click at [479, 82] on icon "button" at bounding box center [486, 90] width 14 height 16
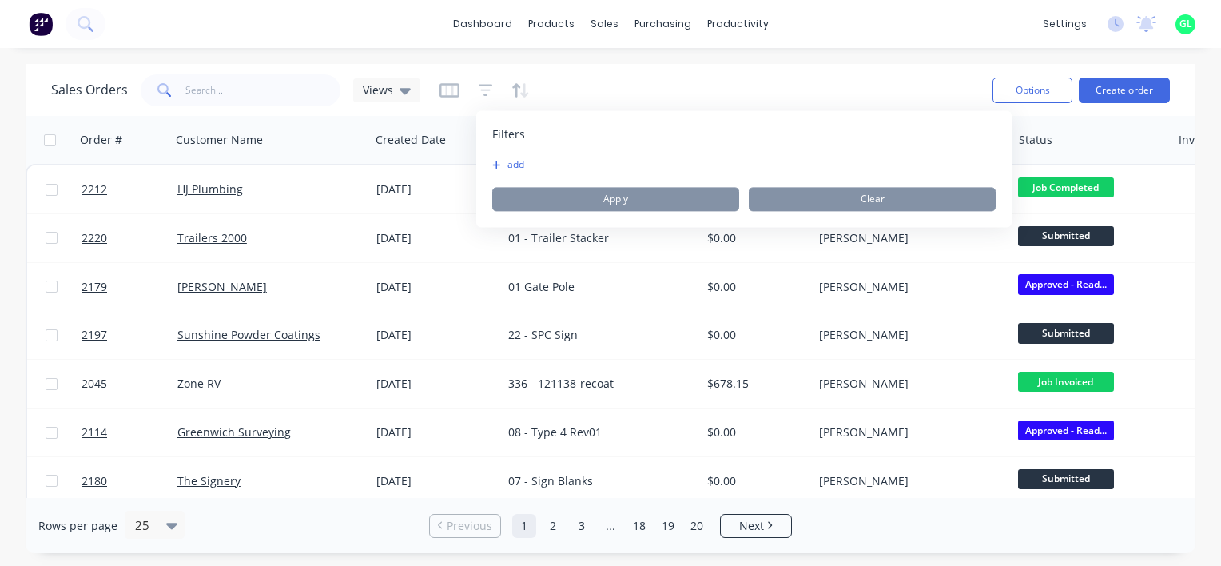
click at [509, 166] on button "add" at bounding box center [512, 164] width 40 height 13
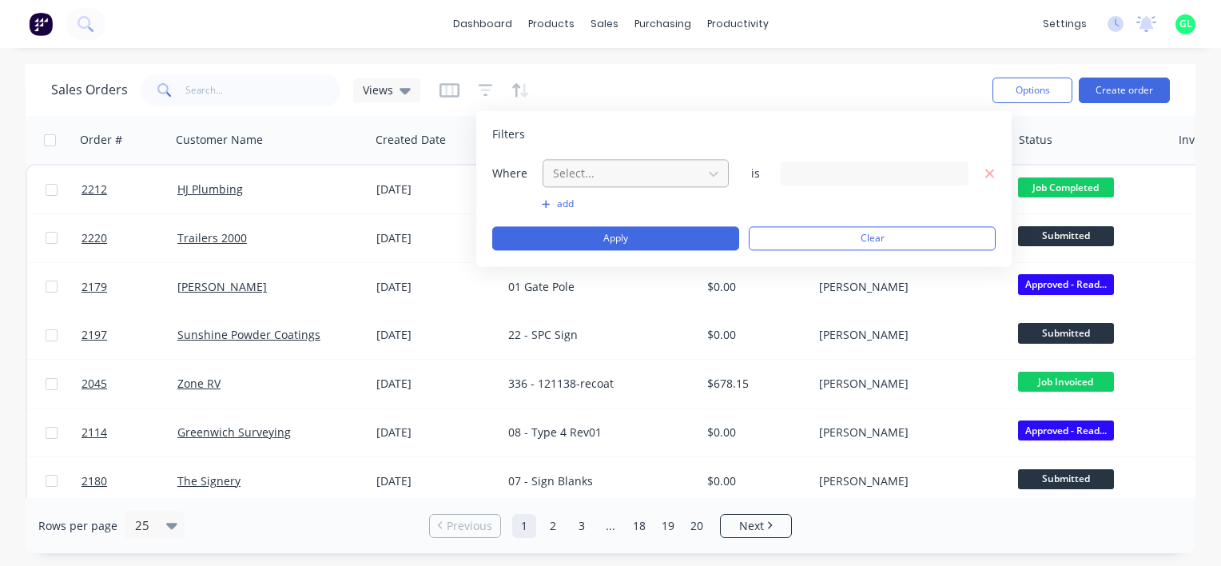
click at [650, 179] on div at bounding box center [622, 173] width 143 height 20
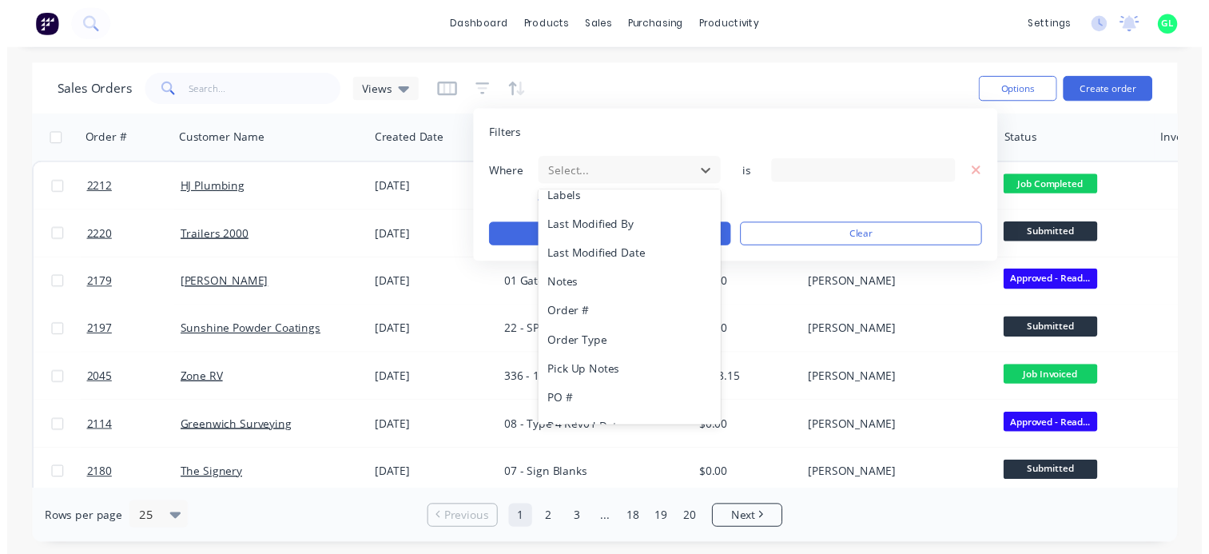
scroll to position [358, 0]
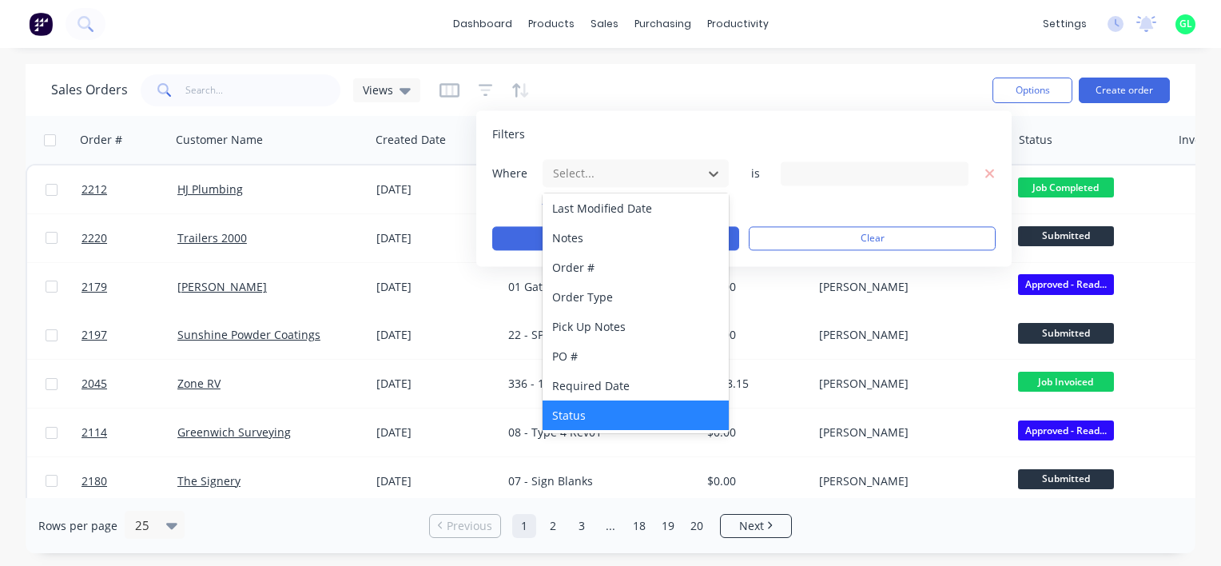
click at [572, 415] on div "Status" at bounding box center [635, 415] width 186 height 30
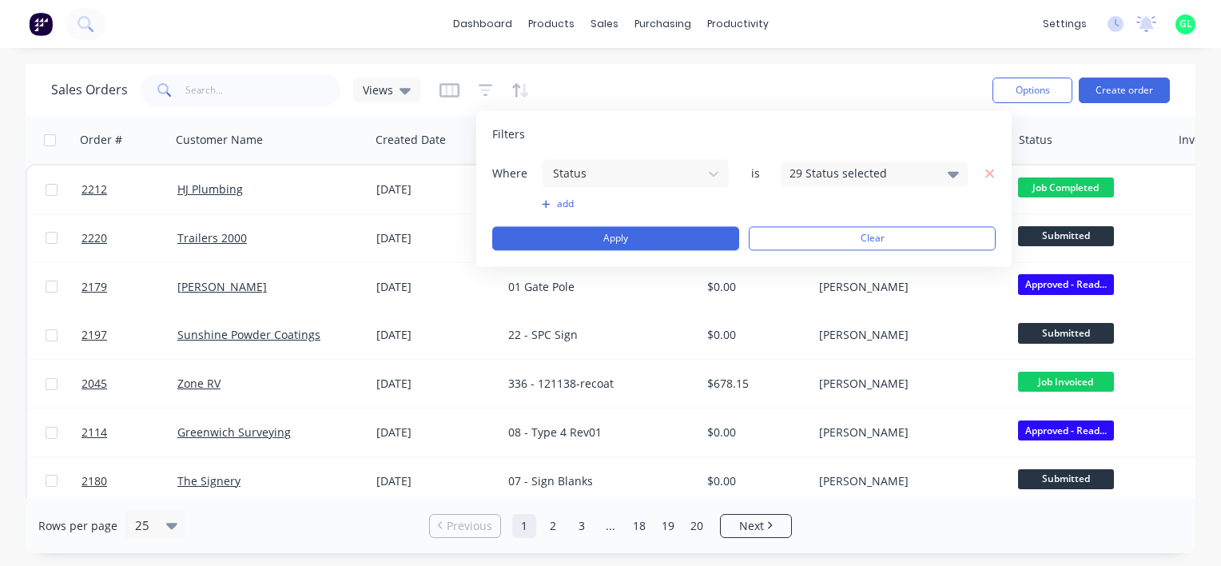
click at [841, 172] on div "29 Status selected" at bounding box center [861, 173] width 145 height 17
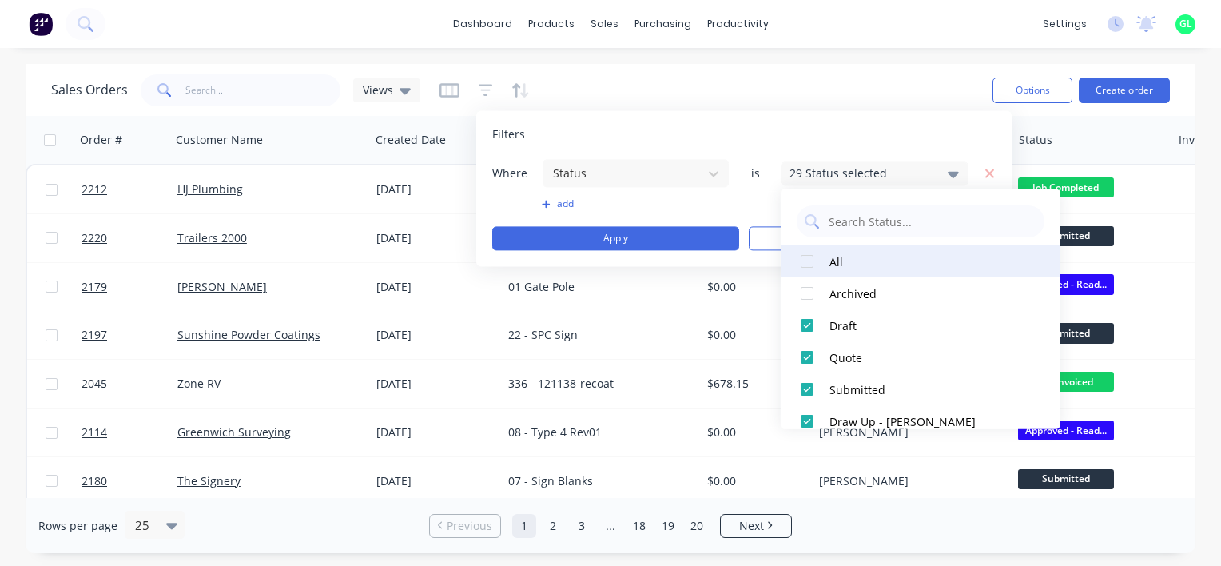
click at [808, 267] on div at bounding box center [807, 261] width 32 height 32
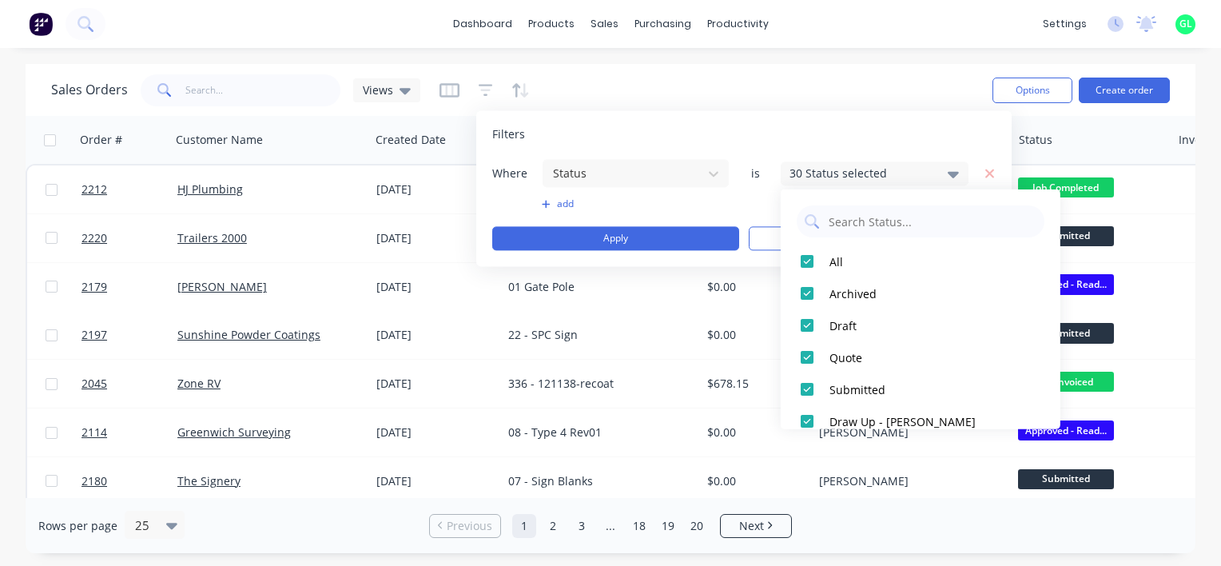
click at [754, 215] on div "Where Status is 30 Status selected add Apply Clear" at bounding box center [743, 204] width 503 height 92
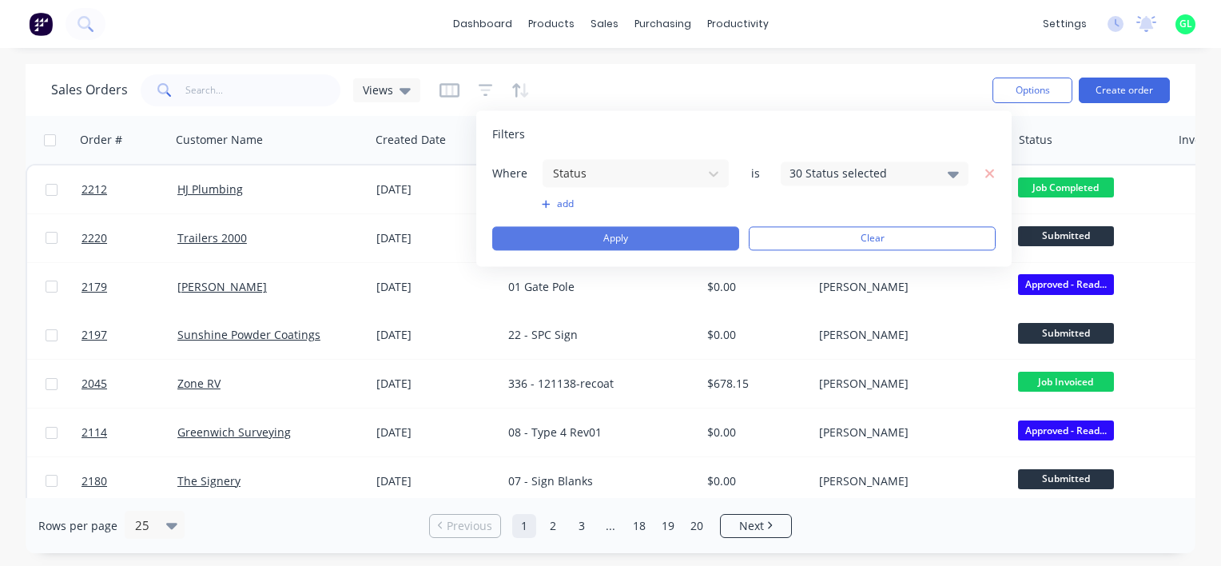
click at [677, 231] on button "Apply" at bounding box center [615, 238] width 247 height 24
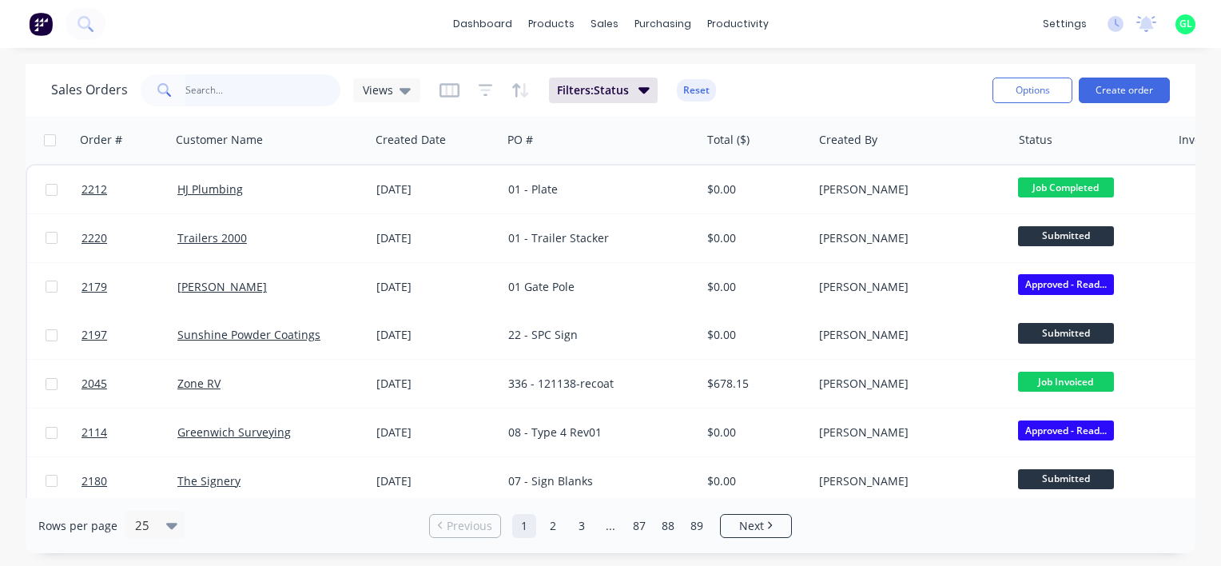
click at [233, 93] on input "text" at bounding box center [263, 90] width 156 height 32
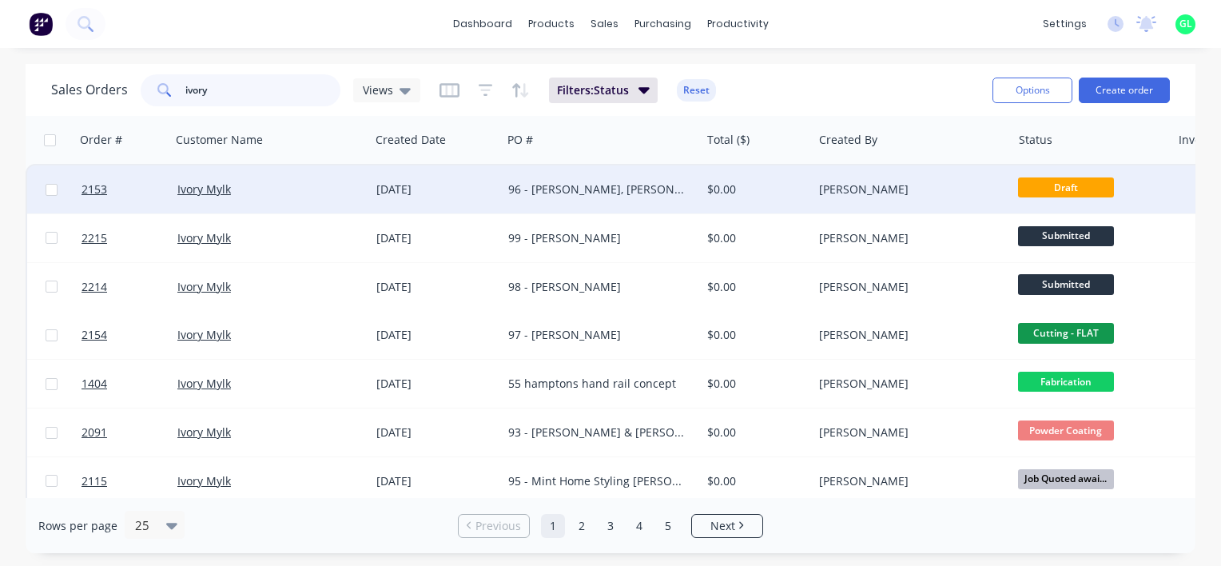
type input "ivory"
click at [520, 192] on div "96 - [PERSON_NAME], [PERSON_NAME] & [PERSON_NAME]" at bounding box center [596, 189] width 177 height 16
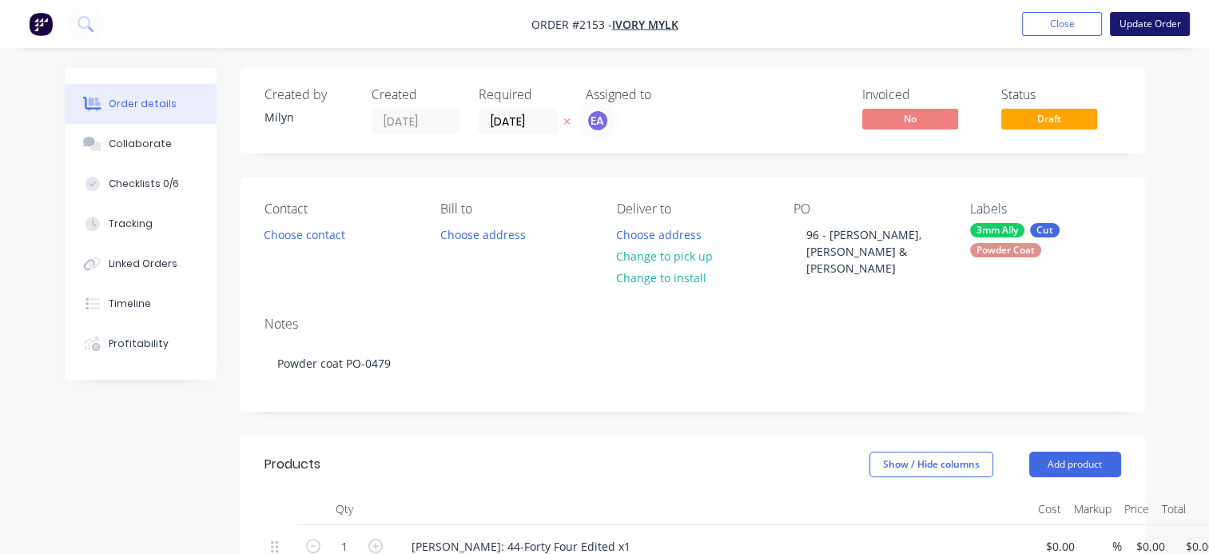
click at [1144, 27] on button "Update Order" at bounding box center [1150, 24] width 80 height 24
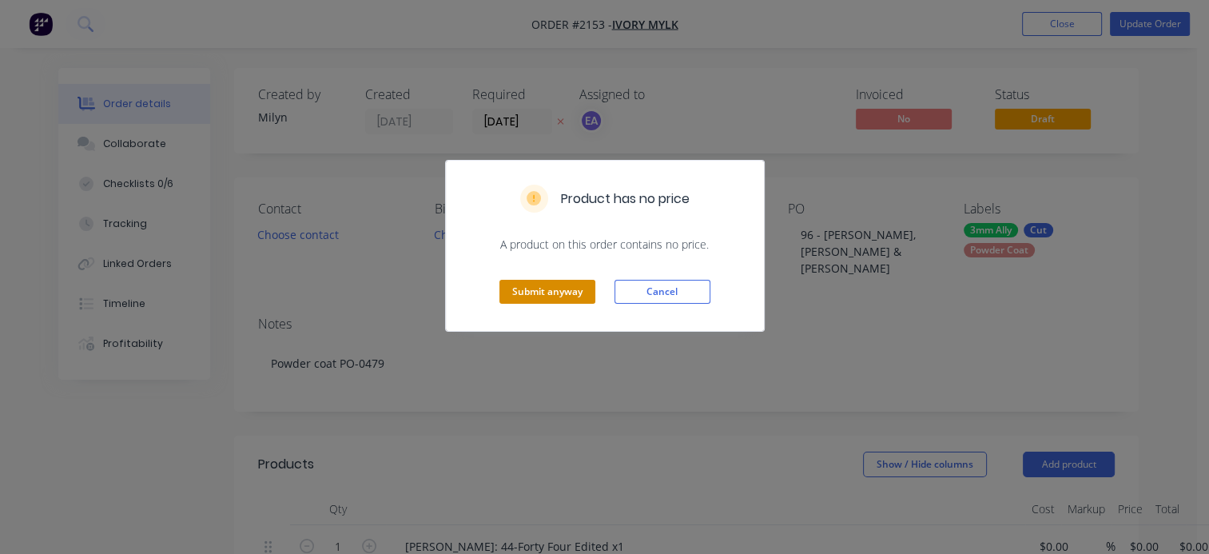
click at [522, 291] on button "Submit anyway" at bounding box center [547, 292] width 96 height 24
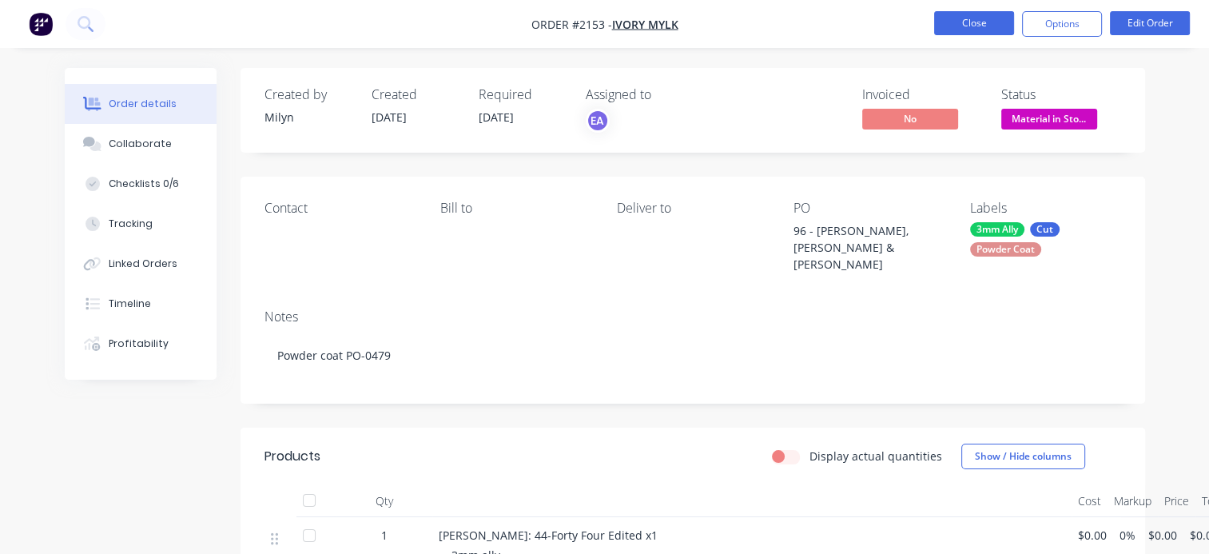
click at [984, 38] on nav "Order #2153 - Ivory Mylk Close Options Edit Order" at bounding box center [604, 24] width 1209 height 48
click at [983, 30] on button "Close" at bounding box center [974, 23] width 80 height 24
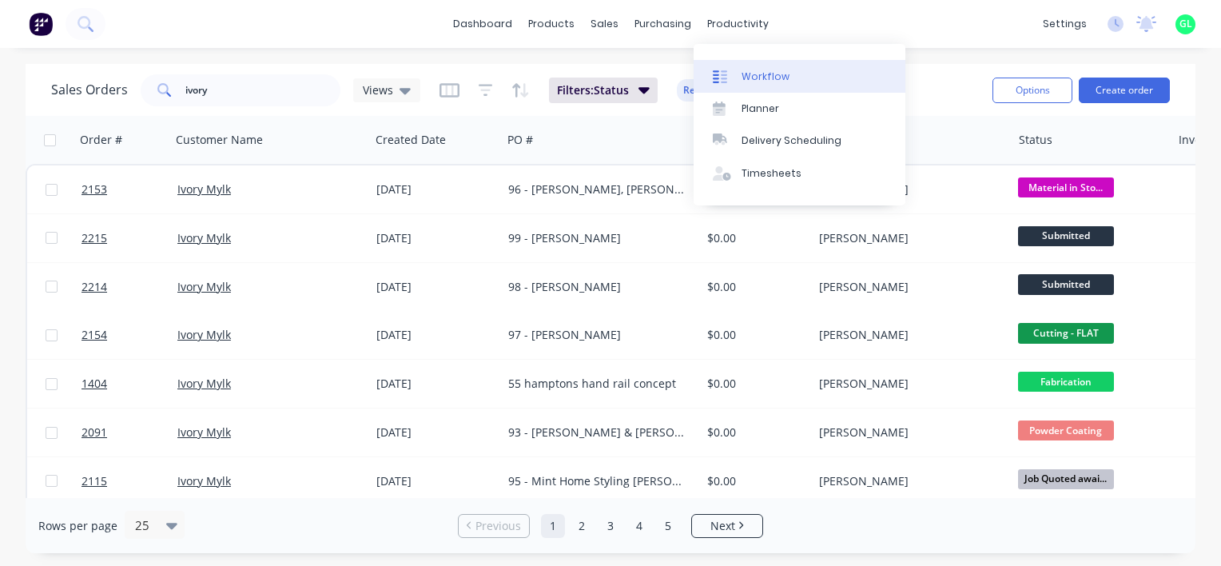
click at [742, 70] on div "Workflow" at bounding box center [765, 76] width 48 height 14
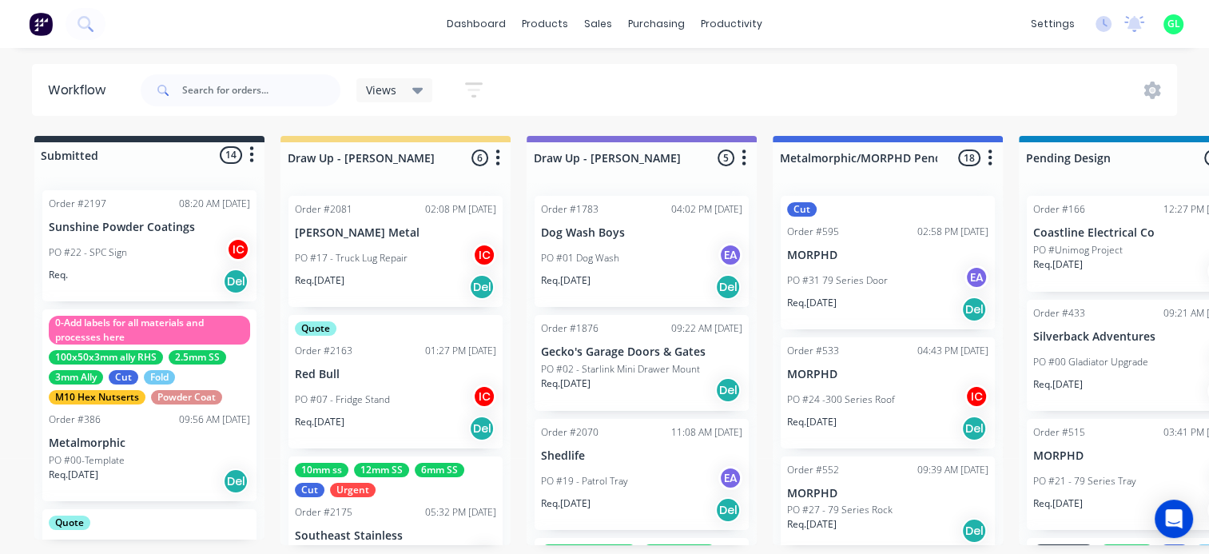
click at [0, 396] on html "dashboard products sales purchasing productivity dashboard products Product Cat…" at bounding box center [604, 229] width 1209 height 458
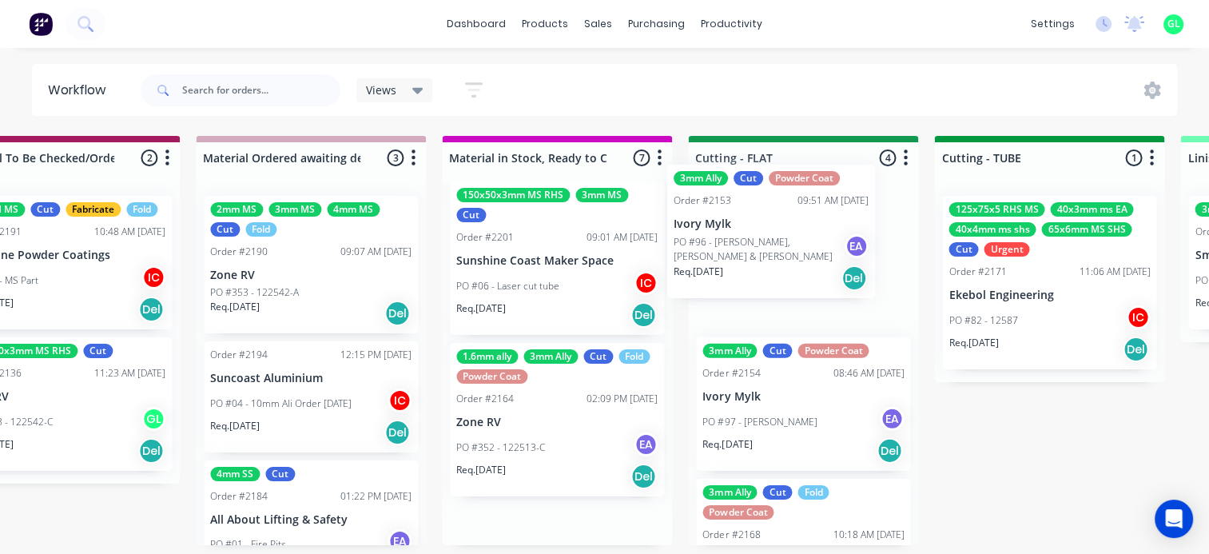
drag, startPoint x: 543, startPoint y: 288, endPoint x: 772, endPoint y: 272, distance: 229.8
click at [767, 262] on div "Submitted 14 Status colour #273444 hex #273444 Save Cancel Summaries Total orde…" at bounding box center [874, 340] width 6371 height 409
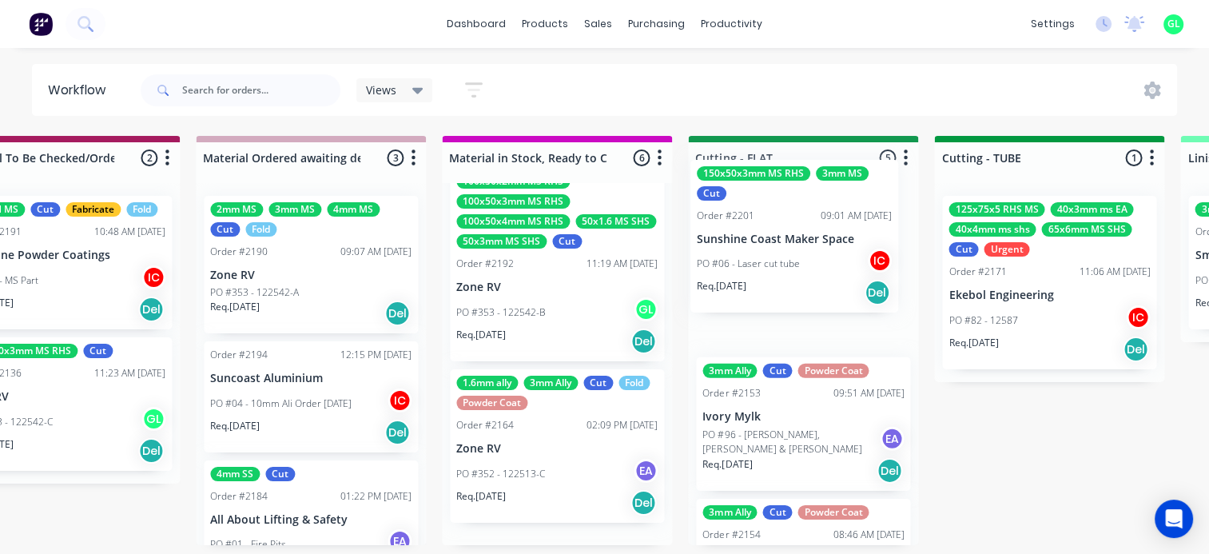
drag, startPoint x: 683, startPoint y: 395, endPoint x: 798, endPoint y: 253, distance: 182.9
click at [798, 253] on div "Submitted 14 Status colour #273444 hex #273444 Save Cancel Summaries Total orde…" at bounding box center [874, 340] width 6371 height 409
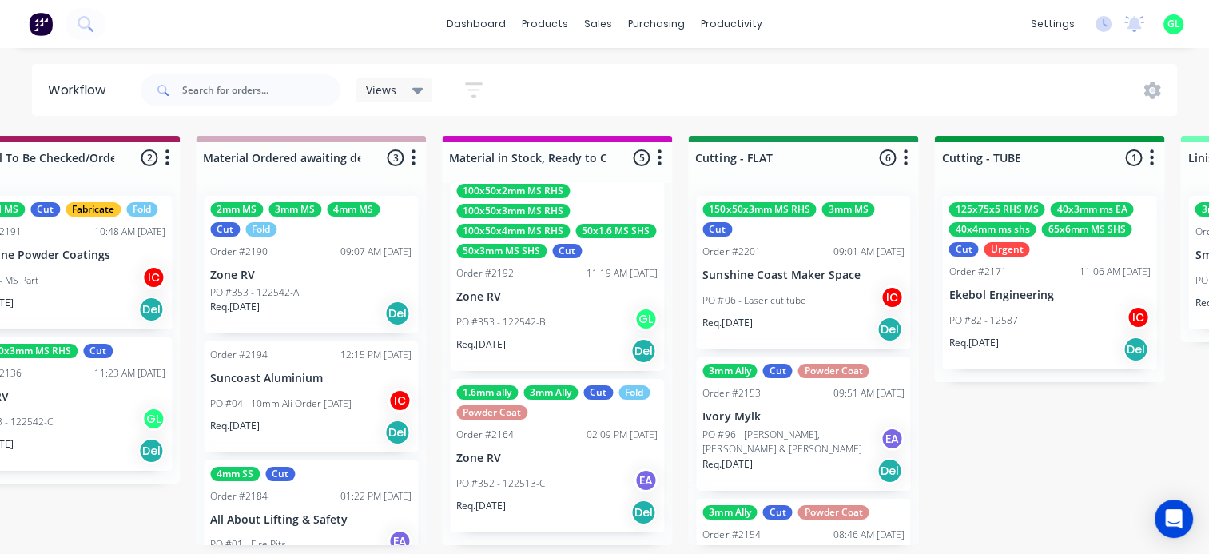
scroll to position [441, 0]
click at [212, 99] on input "text" at bounding box center [261, 90] width 158 height 32
type input "smart"
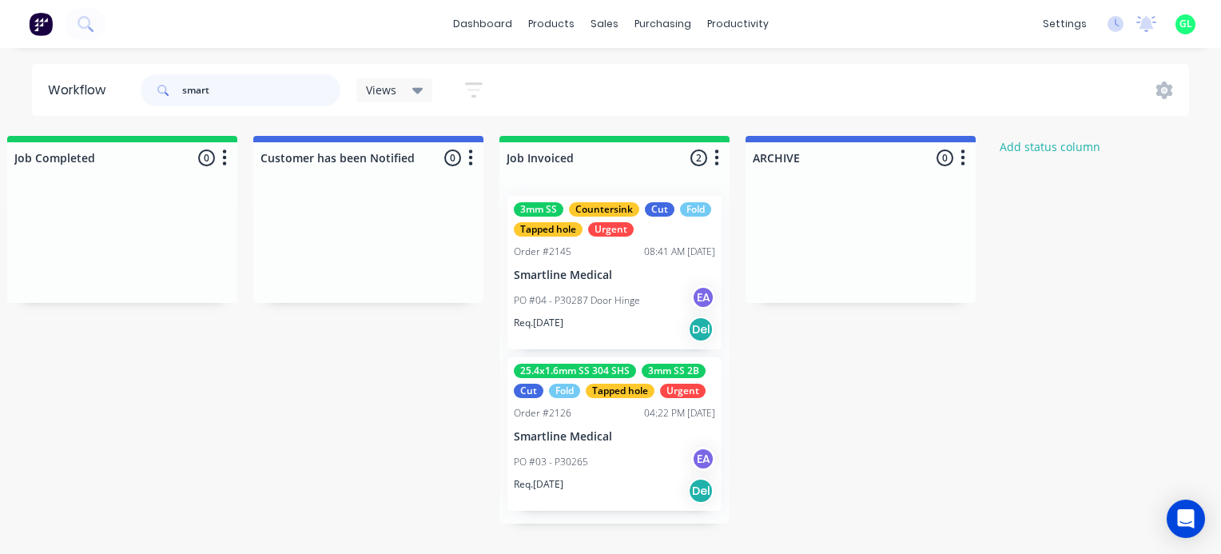
scroll to position [0, 5195]
click at [597, 307] on div "PO #04 - P30287 Door Hinge EA" at bounding box center [613, 300] width 201 height 30
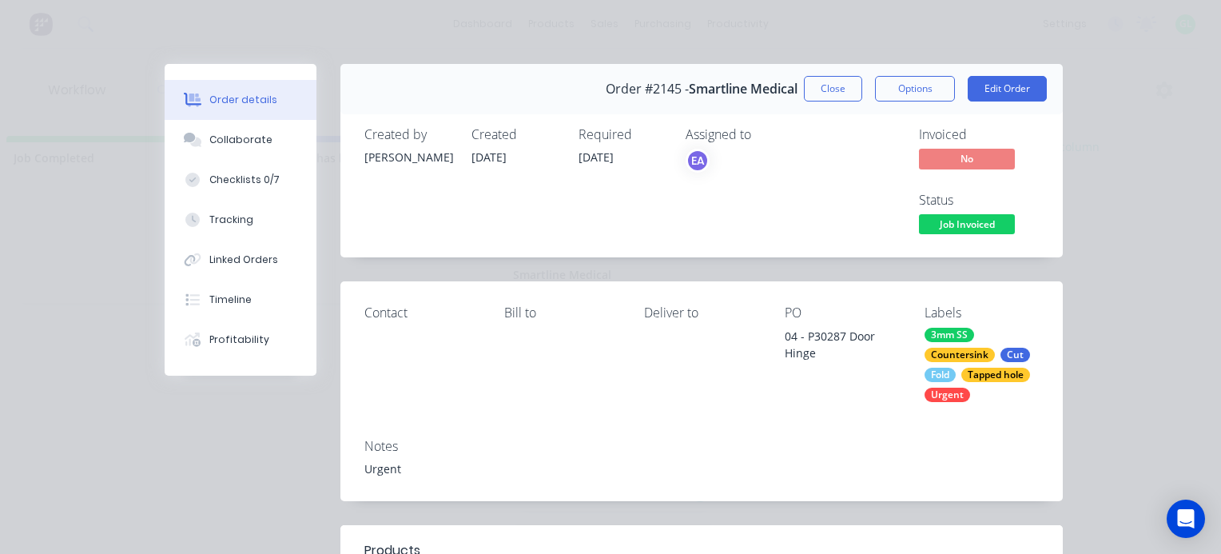
click at [895, 74] on div "Order #2145 - Smartline Medical Close Options Edit Order" at bounding box center [701, 89] width 722 height 50
click at [895, 89] on button "Options" at bounding box center [915, 89] width 80 height 26
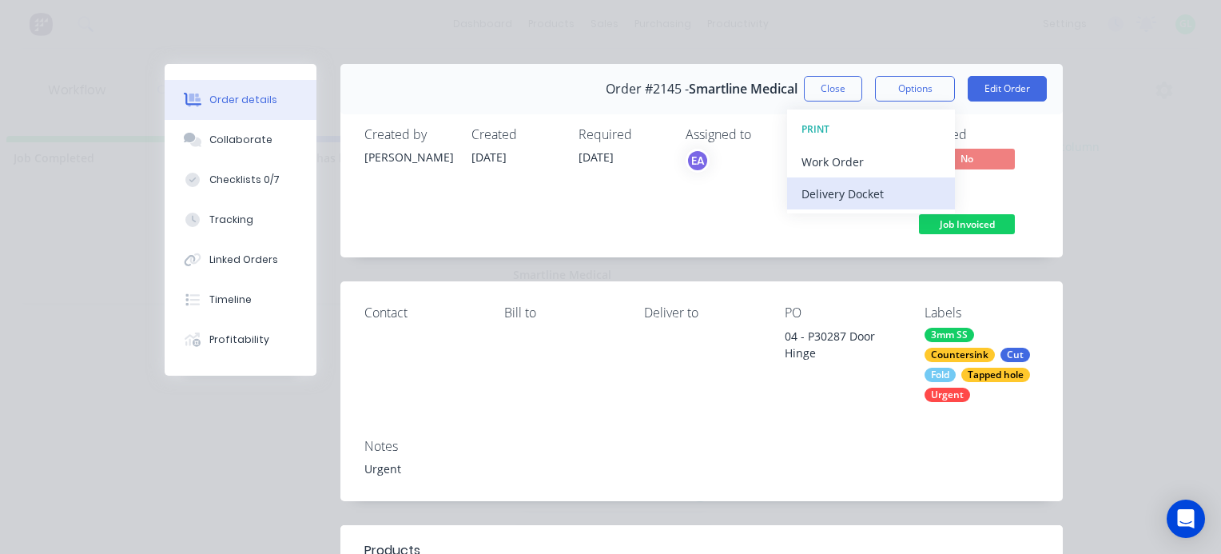
click at [842, 193] on div "Delivery Docket" at bounding box center [870, 193] width 139 height 23
click at [824, 189] on div "Standard" at bounding box center [870, 193] width 139 height 23
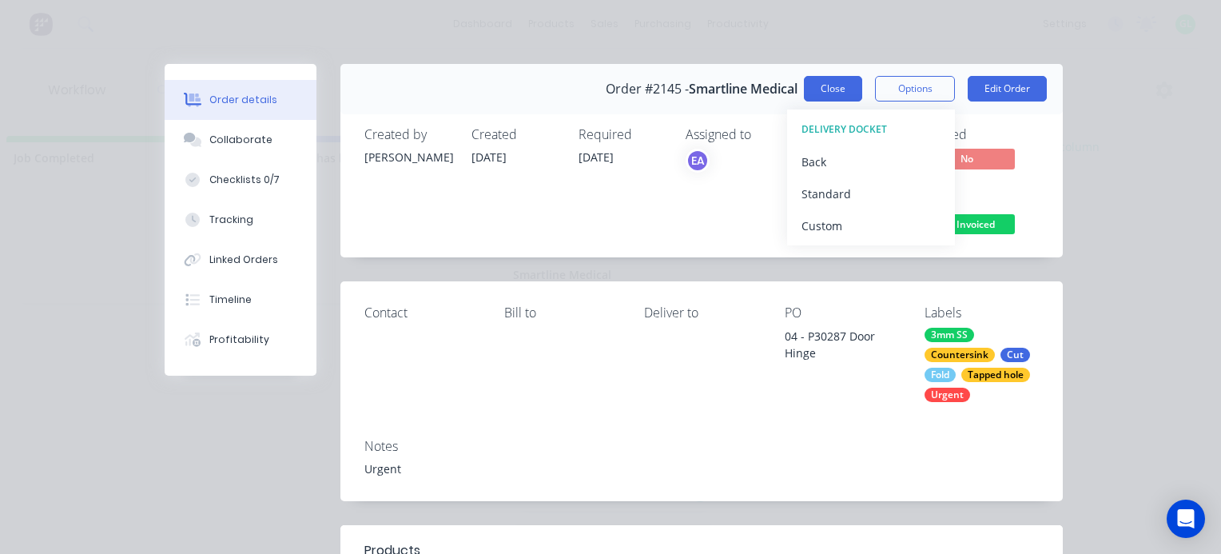
click at [814, 93] on button "Close" at bounding box center [833, 89] width 58 height 26
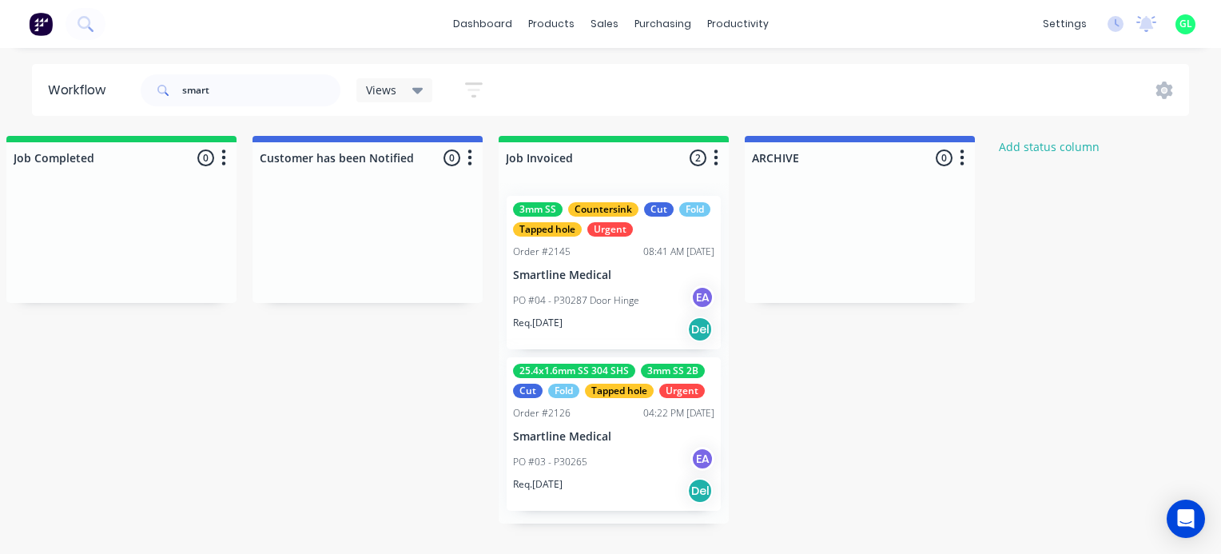
click at [618, 415] on div "Order #2126 04:22 PM 26/08/25" at bounding box center [613, 413] width 201 height 14
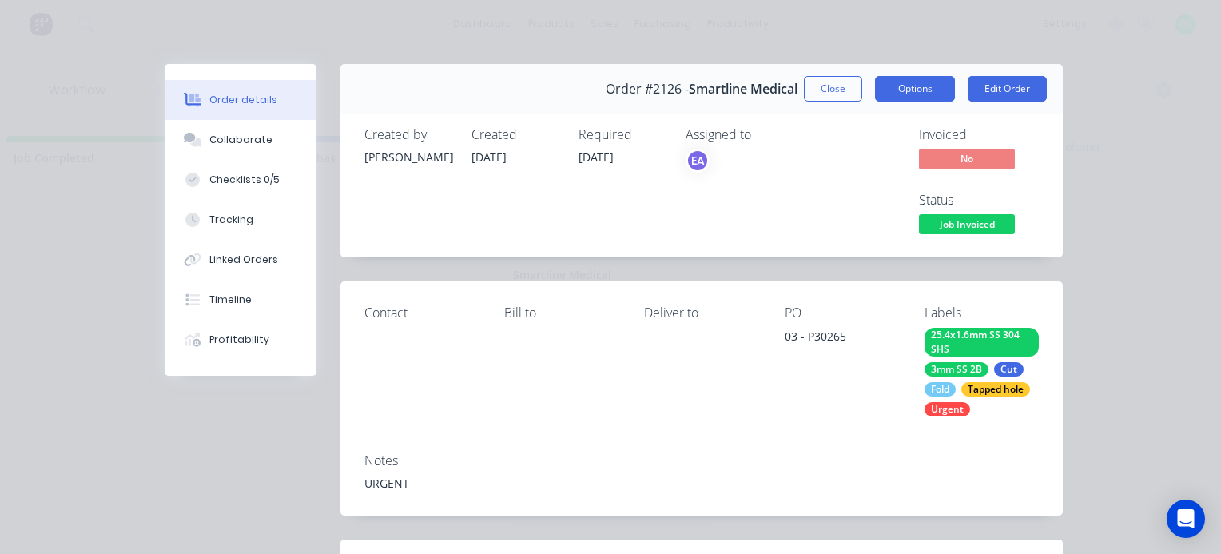
click at [923, 86] on button "Options" at bounding box center [915, 89] width 80 height 26
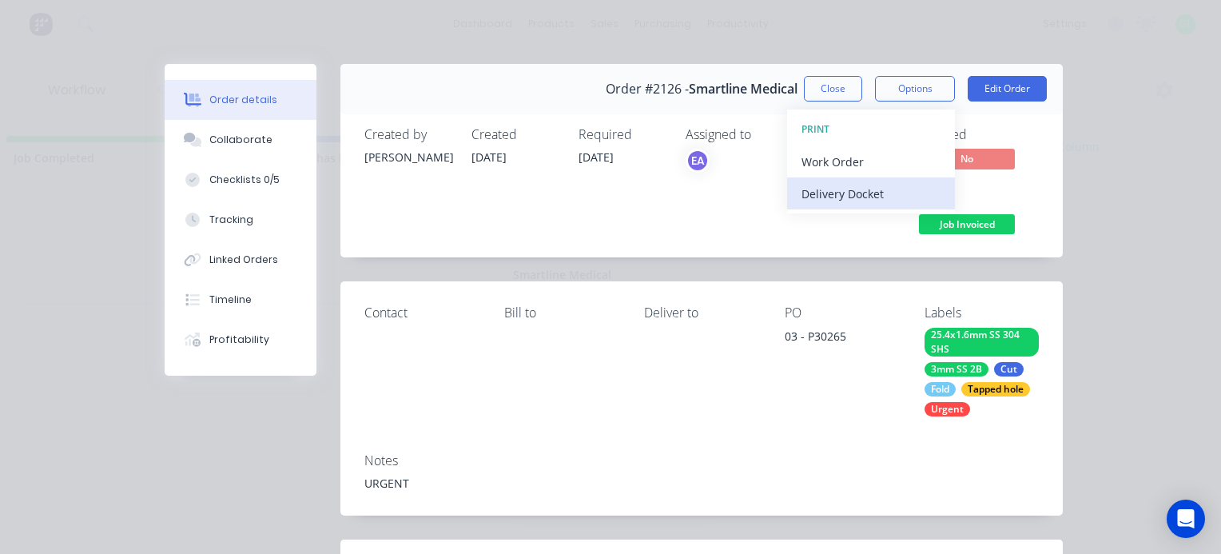
click at [860, 198] on div "Delivery Docket" at bounding box center [870, 193] width 139 height 23
click at [851, 193] on div "Standard" at bounding box center [870, 193] width 139 height 23
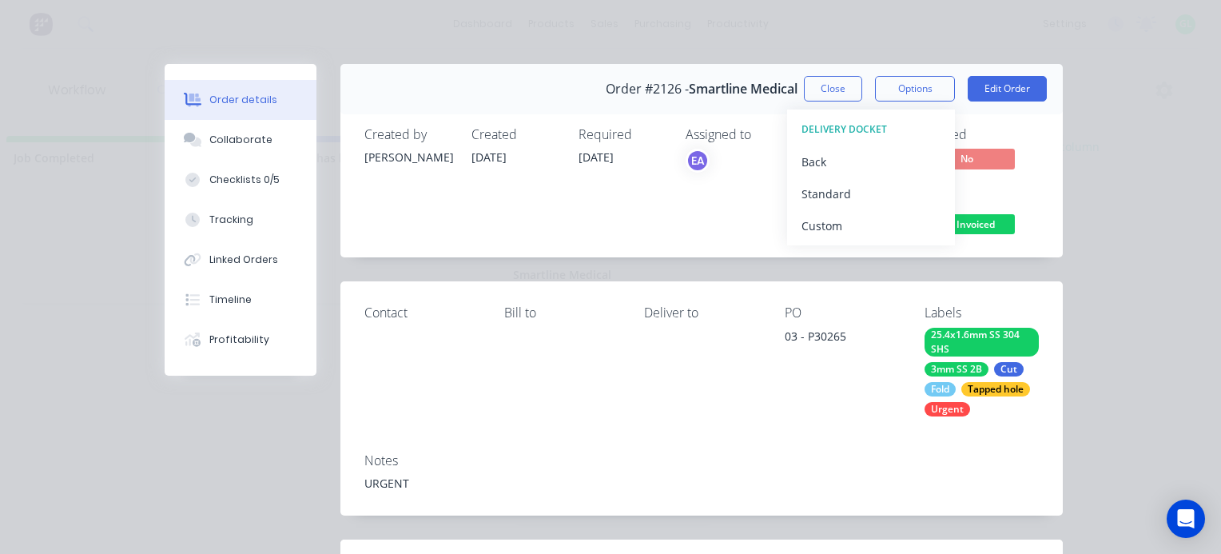
click at [816, 89] on button "Close" at bounding box center [833, 89] width 58 height 26
